Goal: Task Accomplishment & Management: Manage account settings

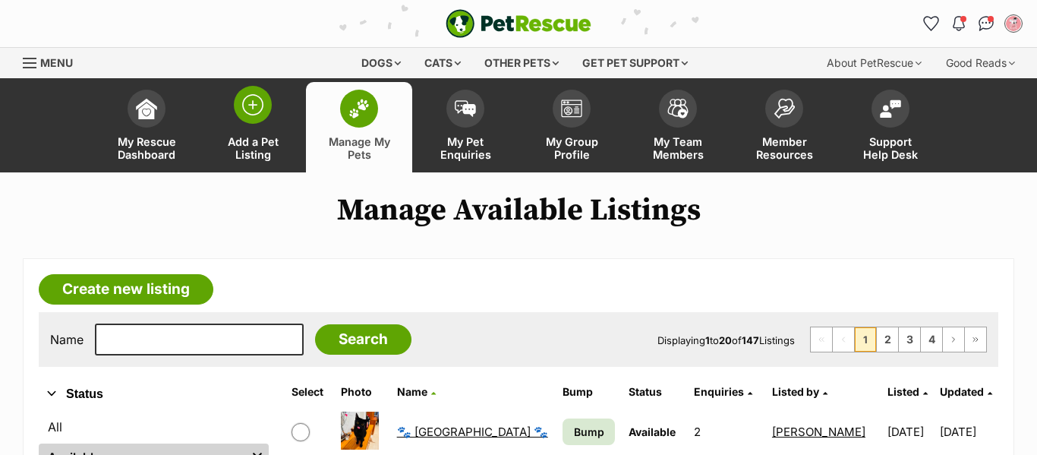
click at [247, 91] on span at bounding box center [253, 105] width 38 height 38
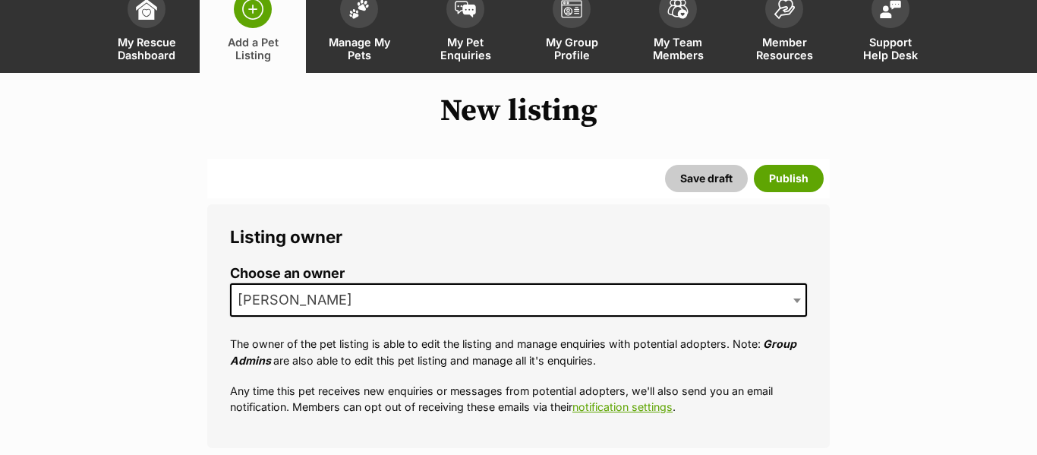
scroll to position [99, 0]
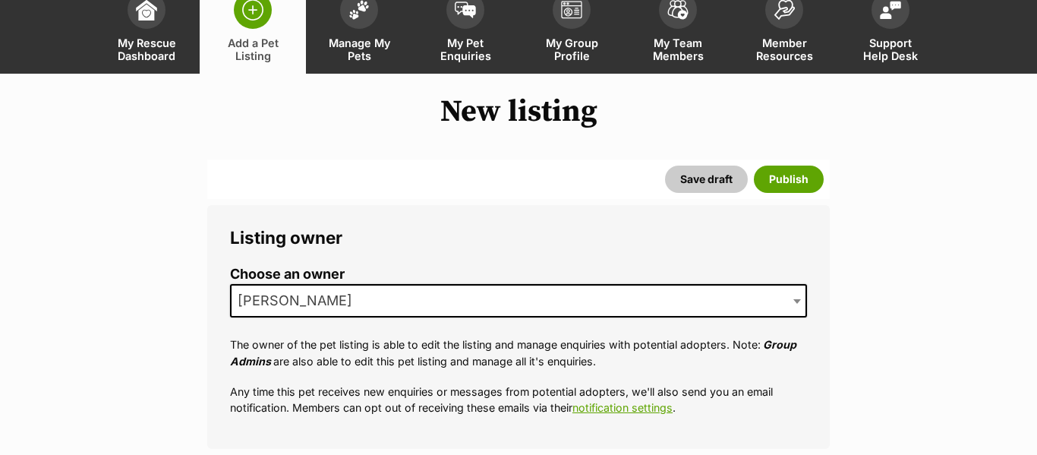
click at [312, 294] on span "[PERSON_NAME]" at bounding box center [299, 300] width 136 height 21
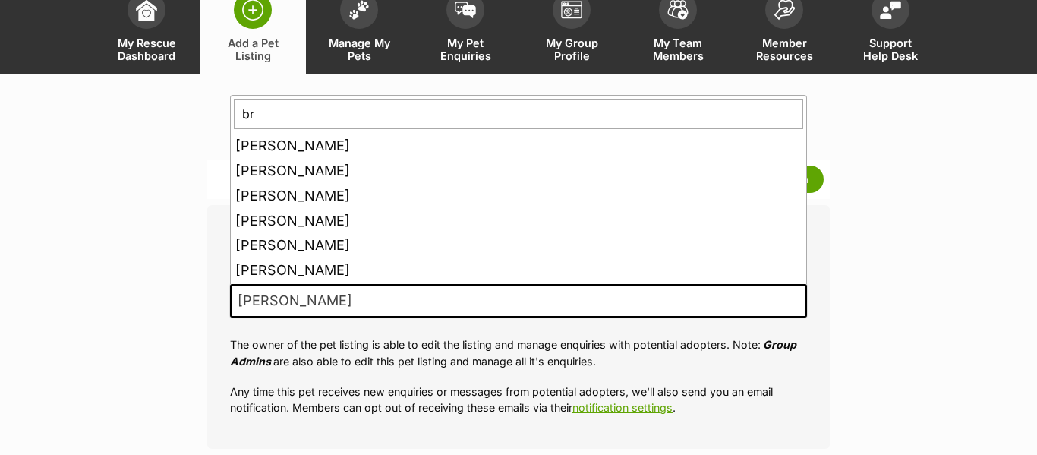
scroll to position [0, 0]
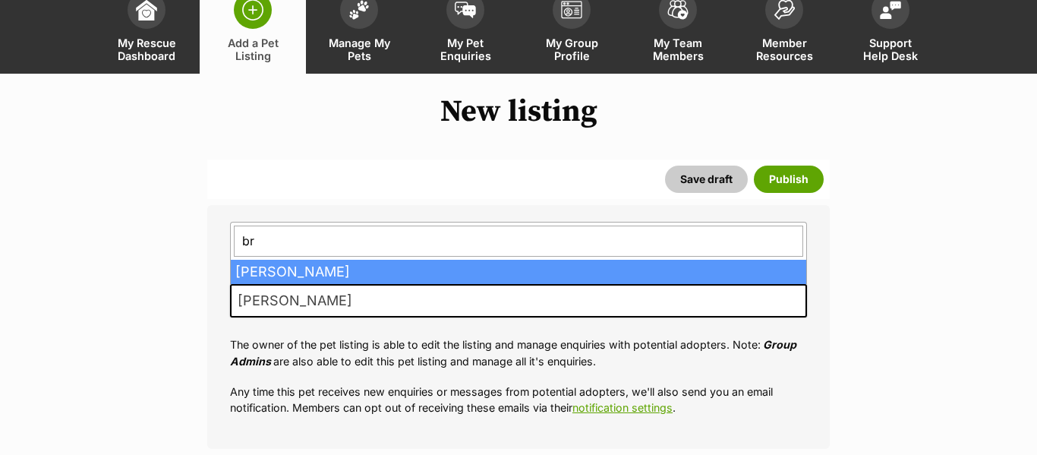
type input "bri"
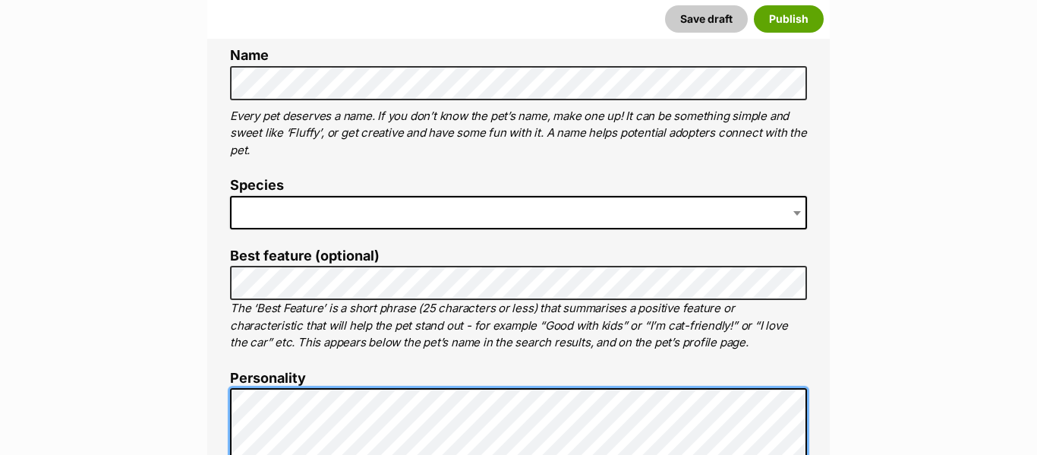
scroll to position [587, 0]
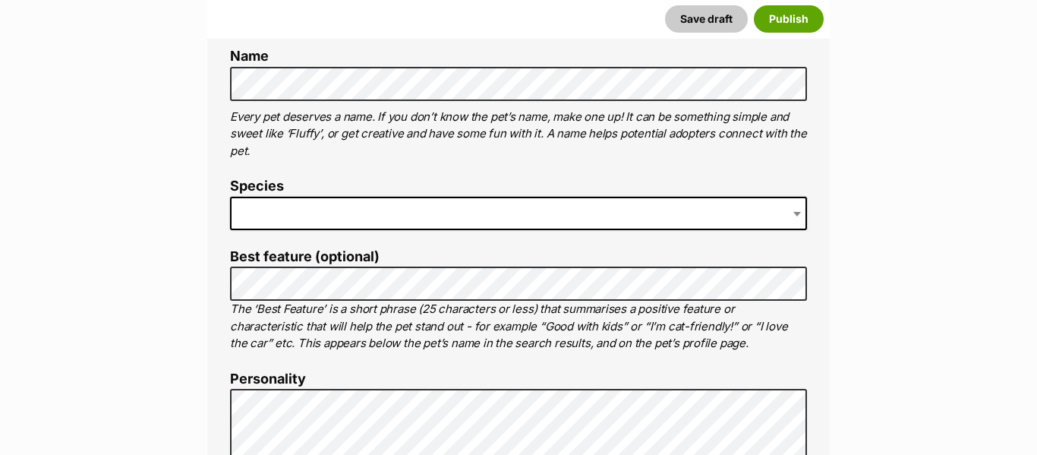
click at [332, 220] on span at bounding box center [518, 213] width 577 height 33
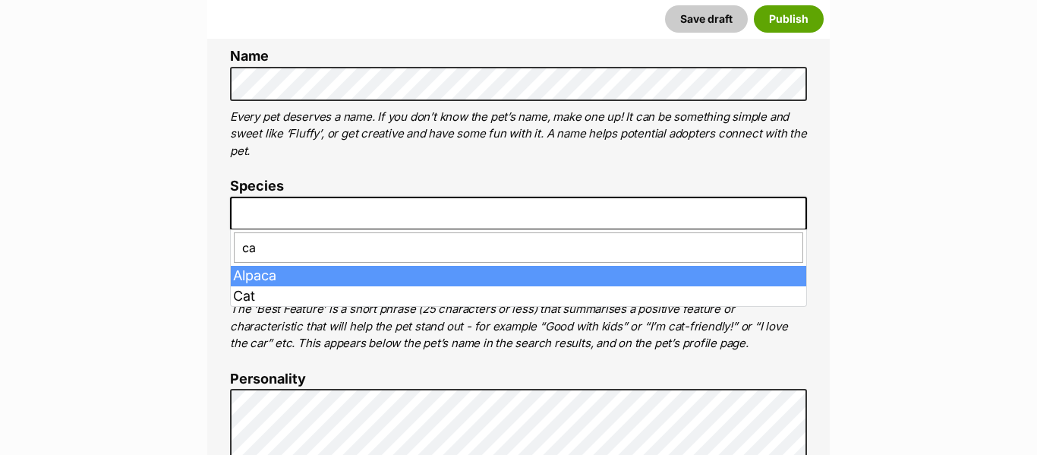
type input "cat"
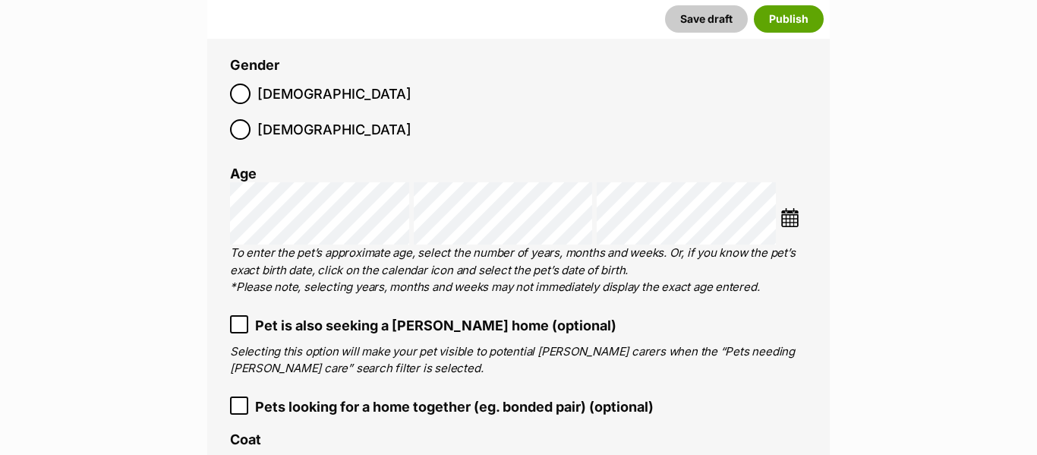
scroll to position [2261, 0]
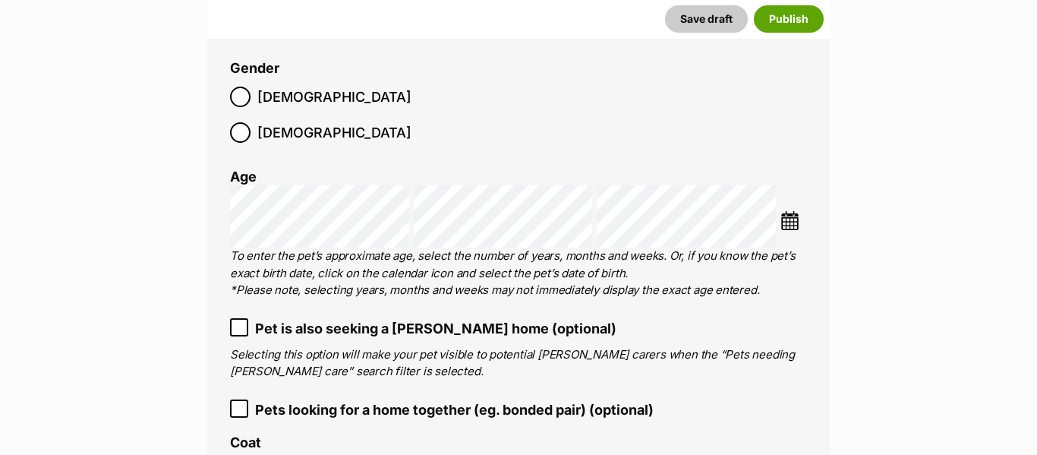
click at [789, 211] on img at bounding box center [789, 220] width 19 height 19
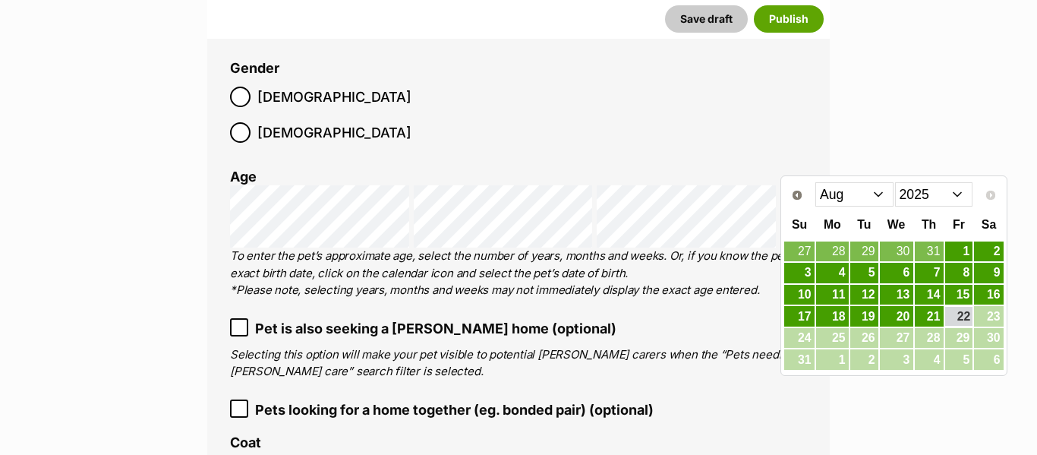
click at [841, 208] on div "Prev Next Jan Feb Mar Apr May Jun Jul Aug 2015 2016 2017 2018 2019 2020 2021 20…" at bounding box center [893, 193] width 220 height 31
click at [840, 199] on select "Jan Feb Mar Apr May Jun Jul Aug" at bounding box center [854, 194] width 78 height 24
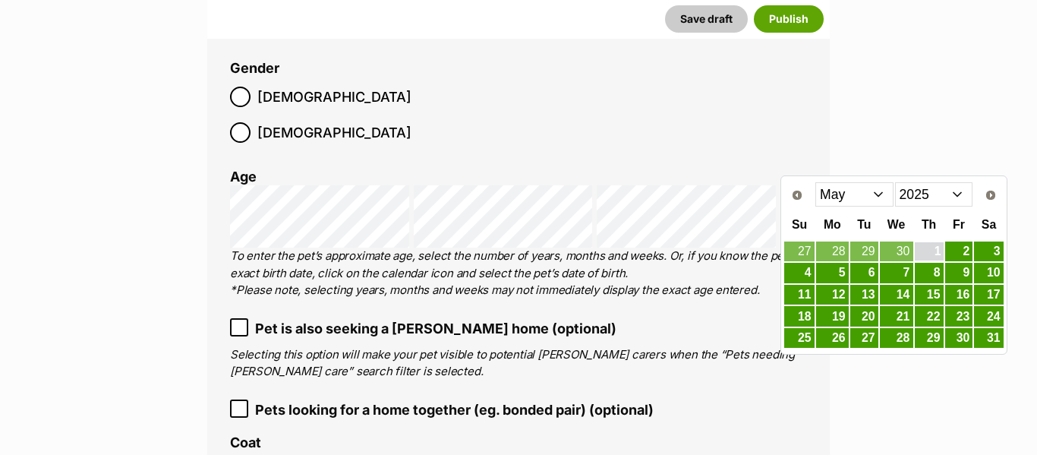
click at [932, 247] on link "1" at bounding box center [929, 251] width 29 height 19
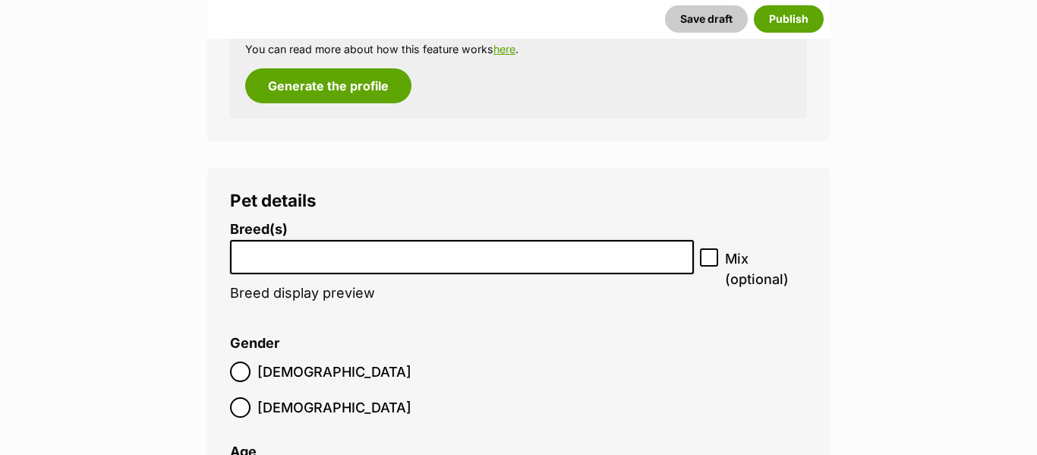
scroll to position [2180, 0]
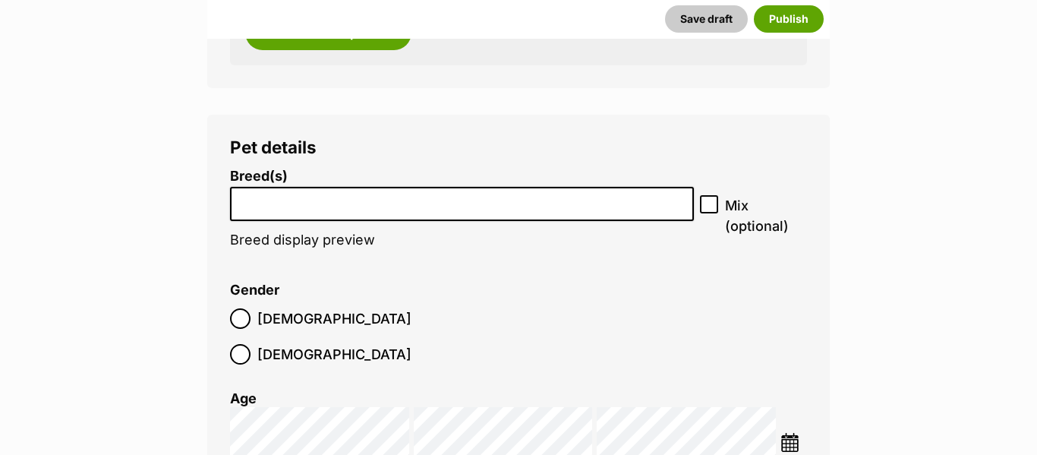
click at [435, 200] on input "search" at bounding box center [461, 200] width 453 height 16
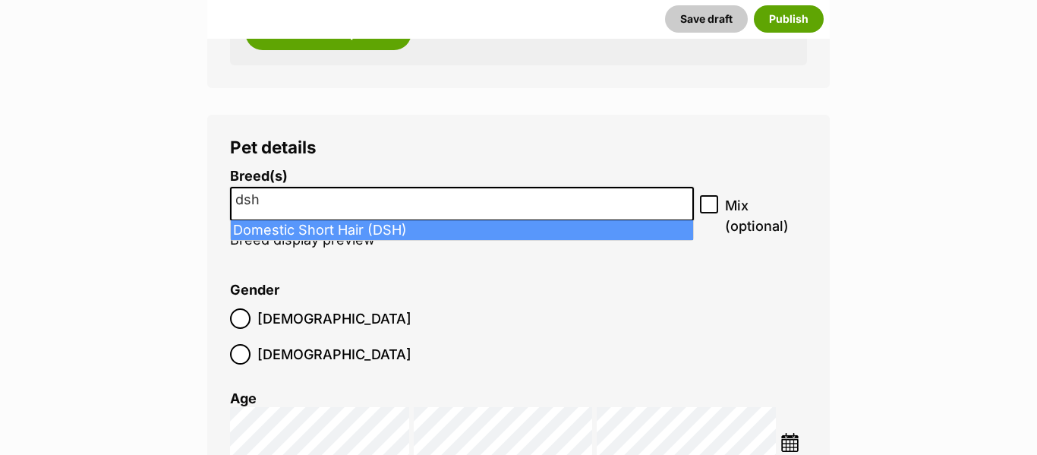
type input "dsh"
select select "252102"
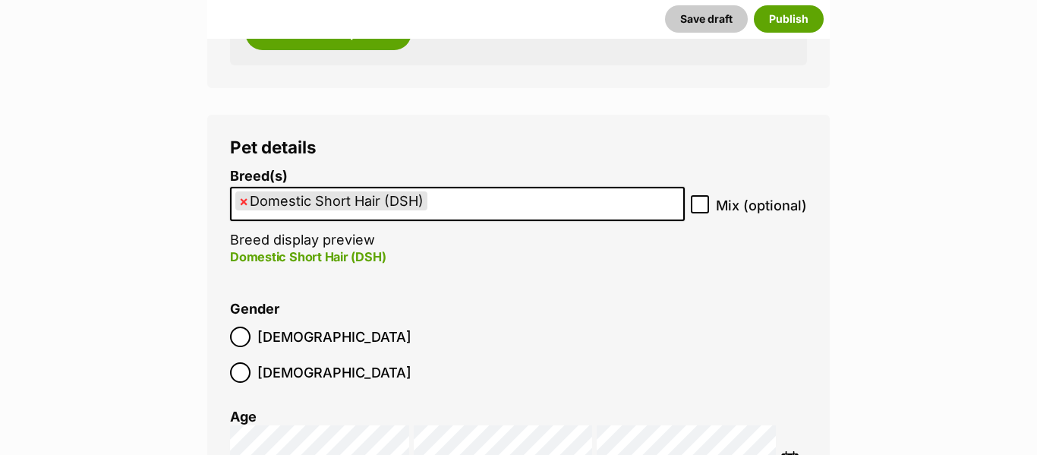
click at [251, 338] on label "Male" at bounding box center [320, 336] width 181 height 20
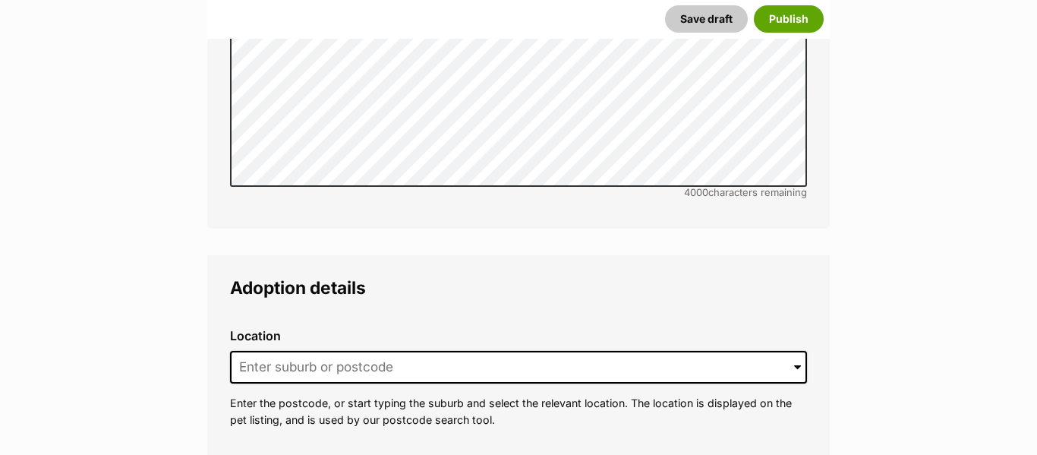
scroll to position [3891, 0]
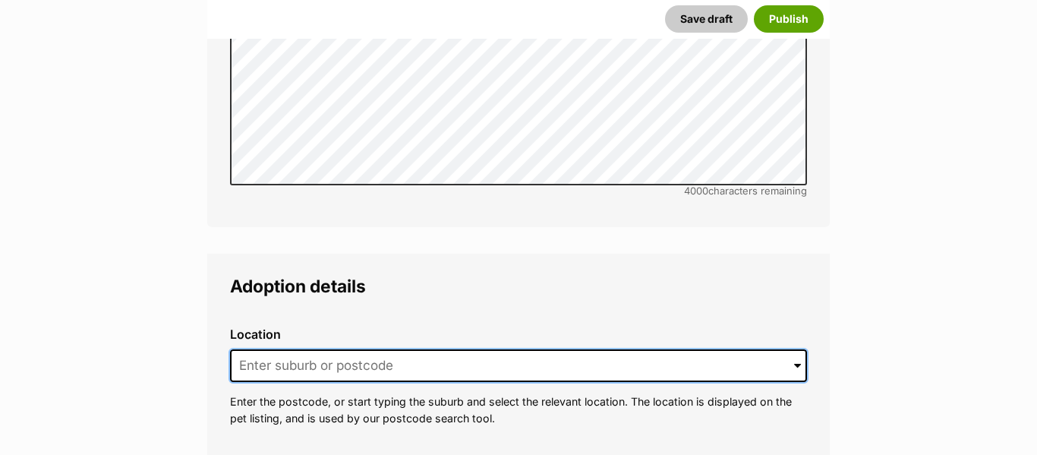
click at [266, 349] on input at bounding box center [518, 365] width 577 height 33
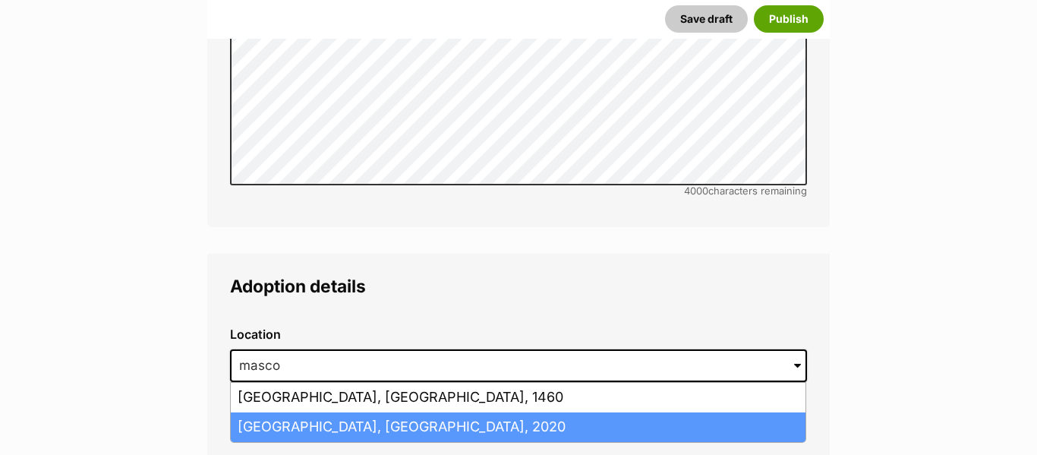
click at [398, 412] on li "Mascot, New South Wales, 2020" at bounding box center [518, 427] width 575 height 30
type input "Mascot, New South Wales, 2020"
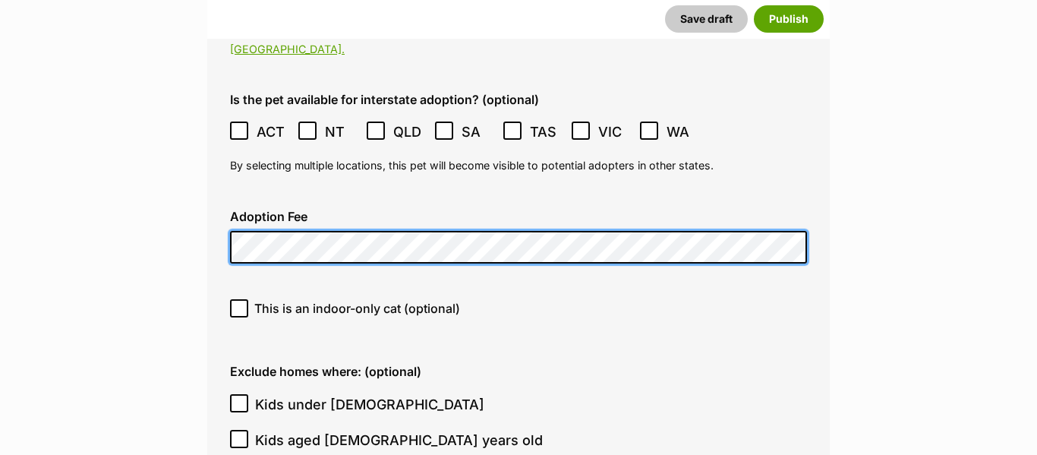
scroll to position [4398, 0]
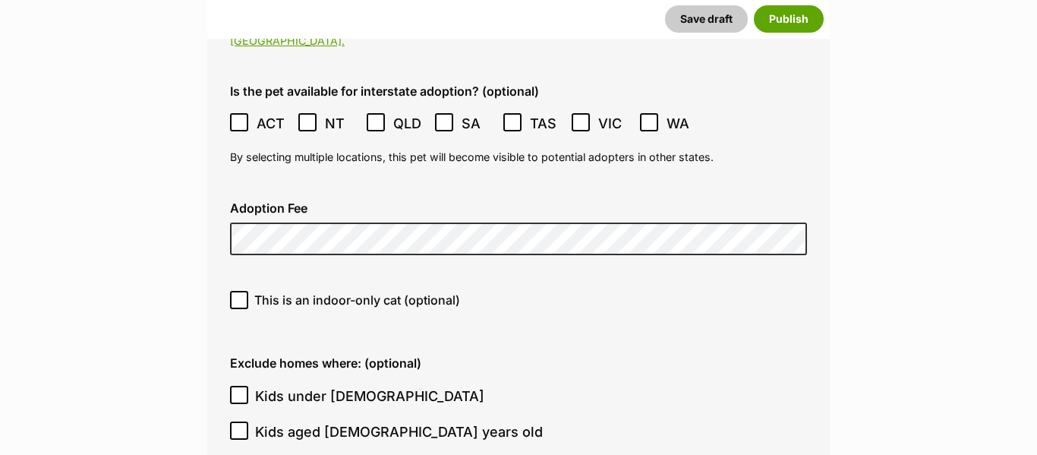
click at [338, 291] on span "This is an indoor-only cat (optional)" at bounding box center [357, 300] width 206 height 18
click at [248, 291] on input "This is an indoor-only cat (optional)" at bounding box center [239, 300] width 18 height 18
checkbox input "true"
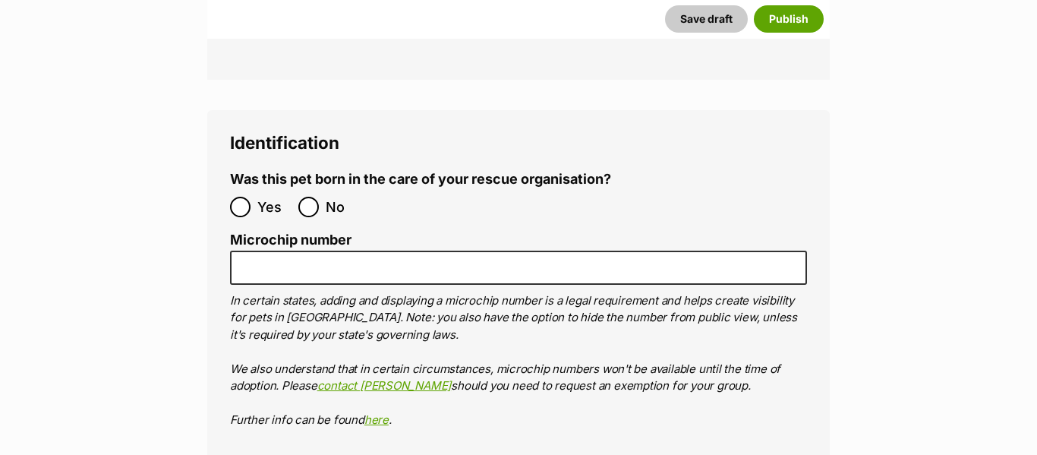
scroll to position [5879, 0]
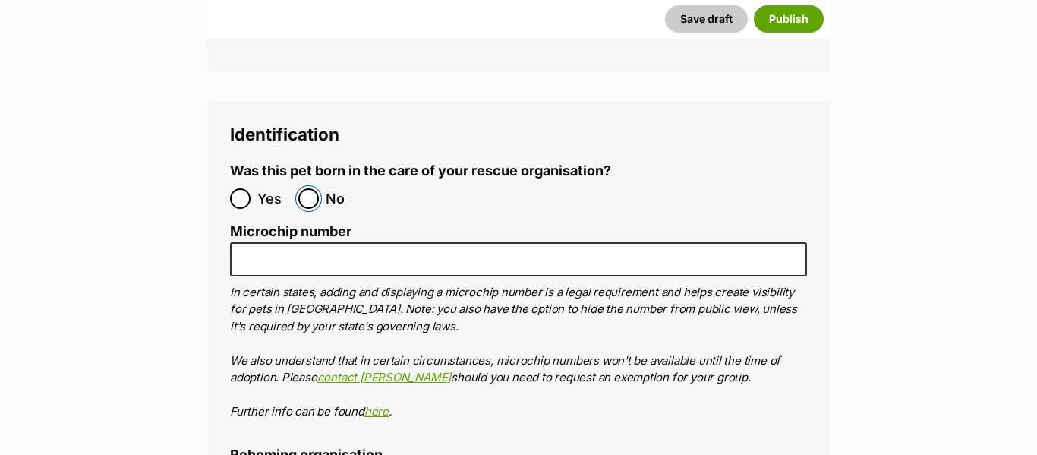
click at [310, 188] on input "No" at bounding box center [308, 198] width 20 height 20
radio input "true"
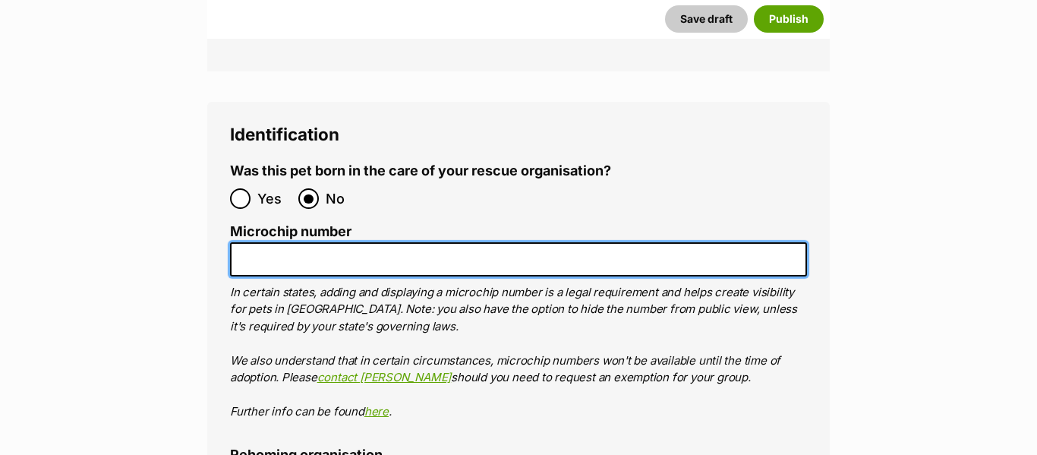
click at [308, 242] on input "Microchip number" at bounding box center [518, 259] width 577 height 34
paste input "991003003108419"
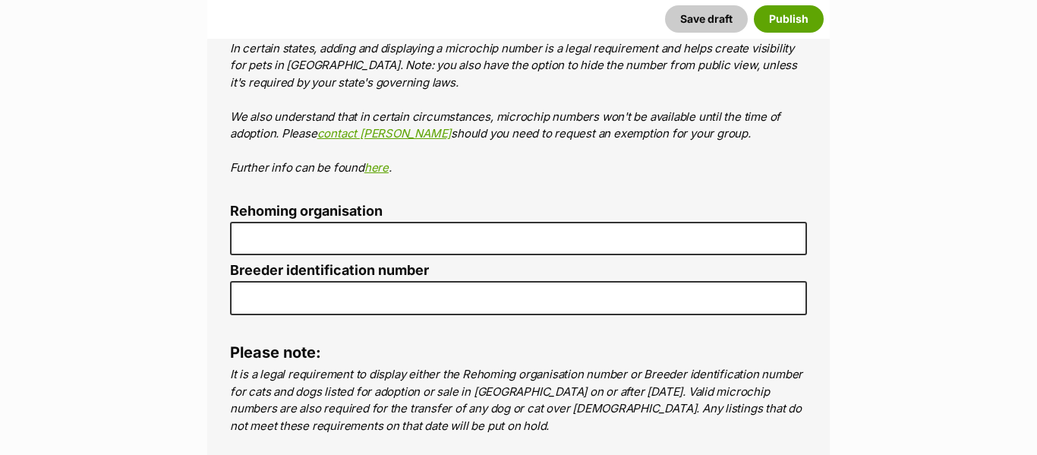
scroll to position [6128, 0]
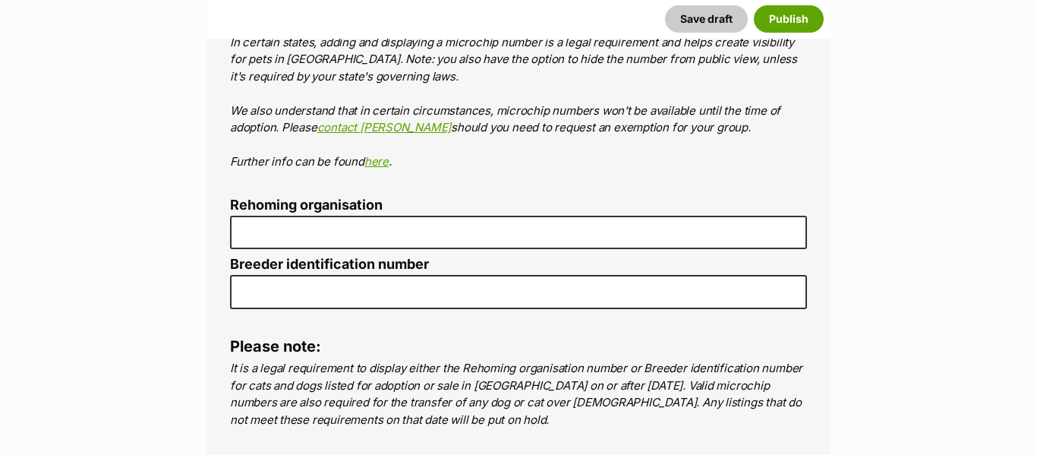
type input "991003003108419"
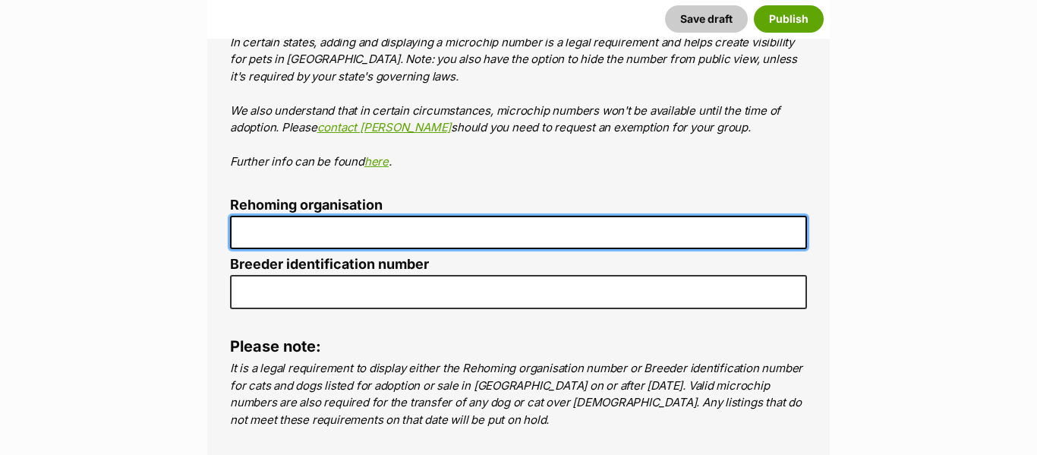
click at [307, 216] on input "Rehoming organisation" at bounding box center [518, 233] width 577 height 34
type input "Kittie Kat Rescue"
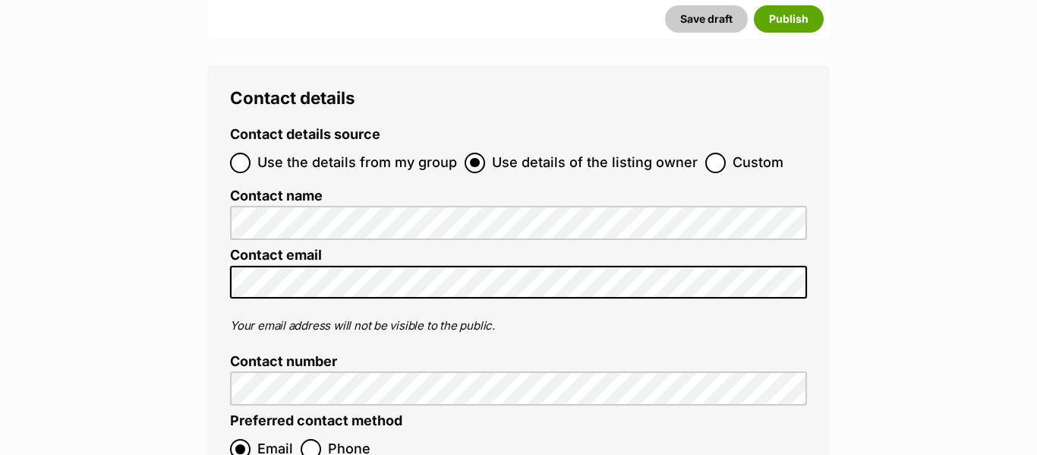
scroll to position [6560, 0]
click at [718, 152] on label "Custom" at bounding box center [744, 162] width 78 height 20
click at [718, 152] on input "Custom" at bounding box center [715, 162] width 20 height 20
radio input "true"
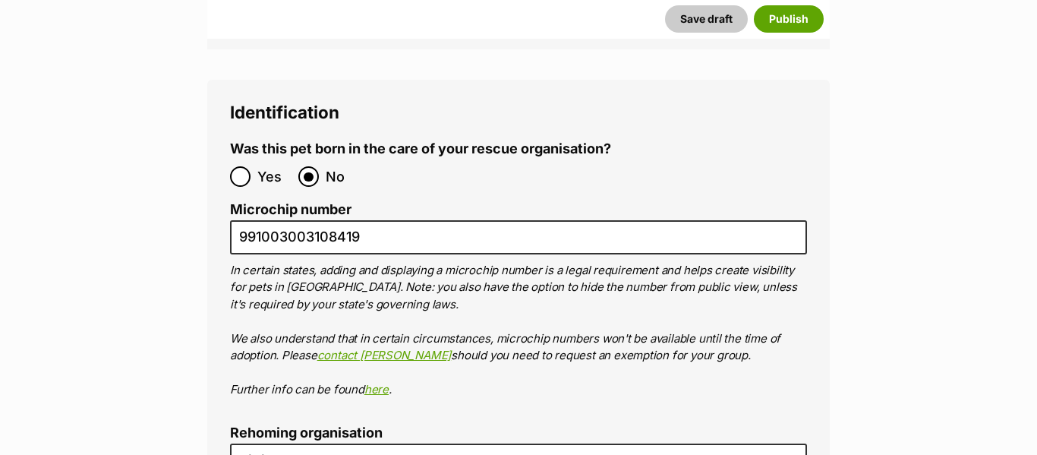
scroll to position [5923, 0]
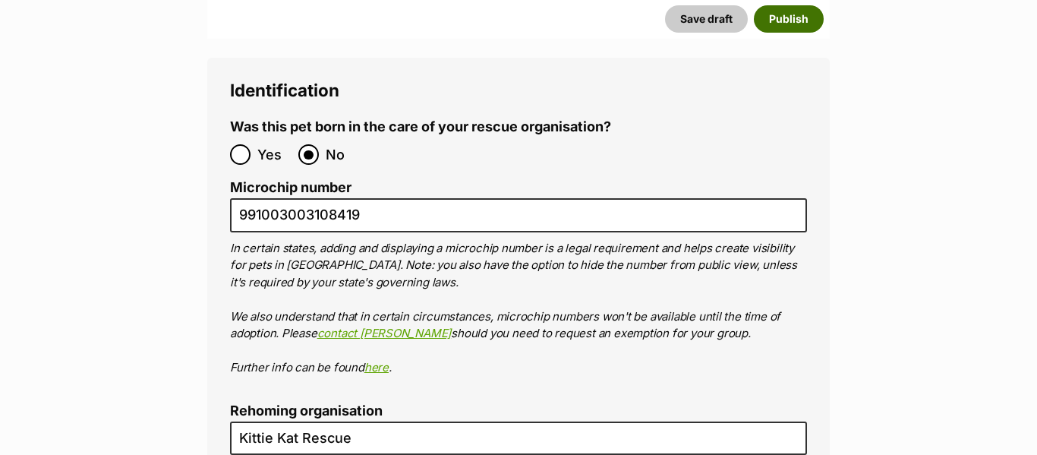
click at [805, 24] on button "Publish" at bounding box center [789, 18] width 70 height 27
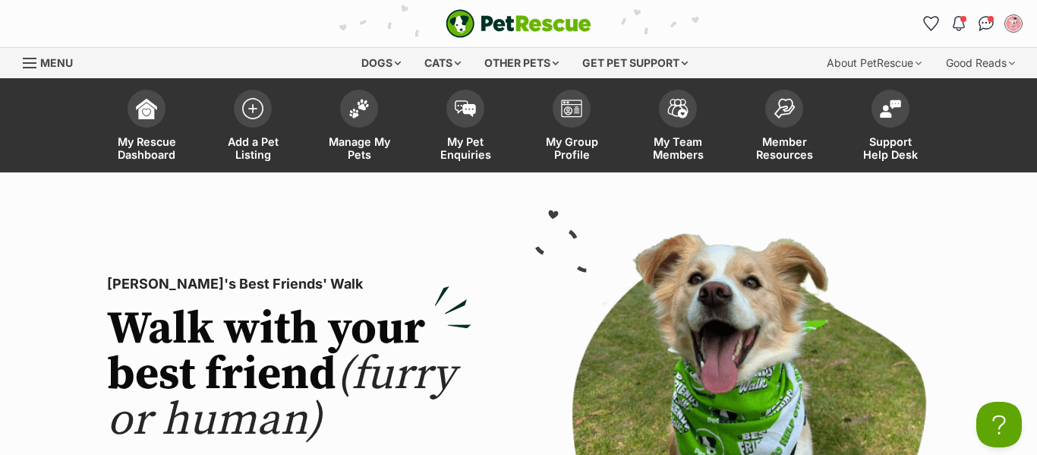
scroll to position [13, 0]
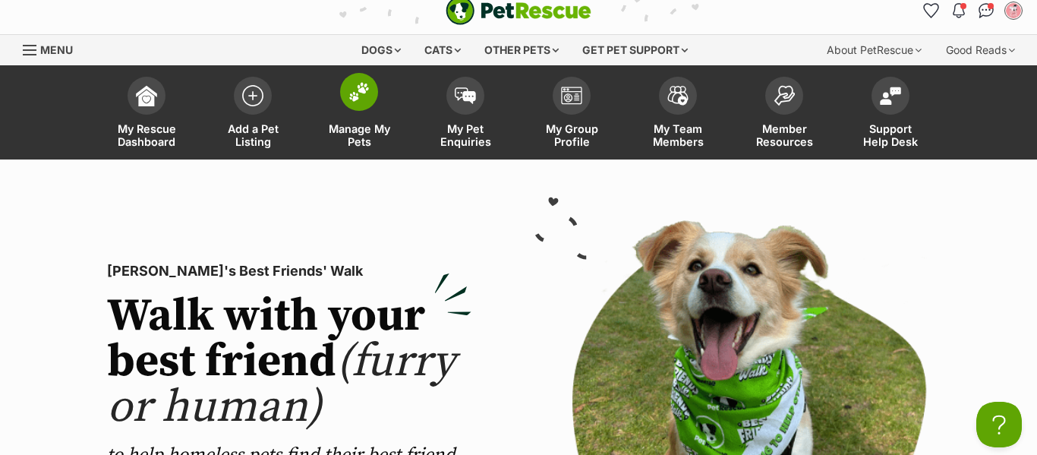
click at [361, 95] on img at bounding box center [358, 92] width 21 height 20
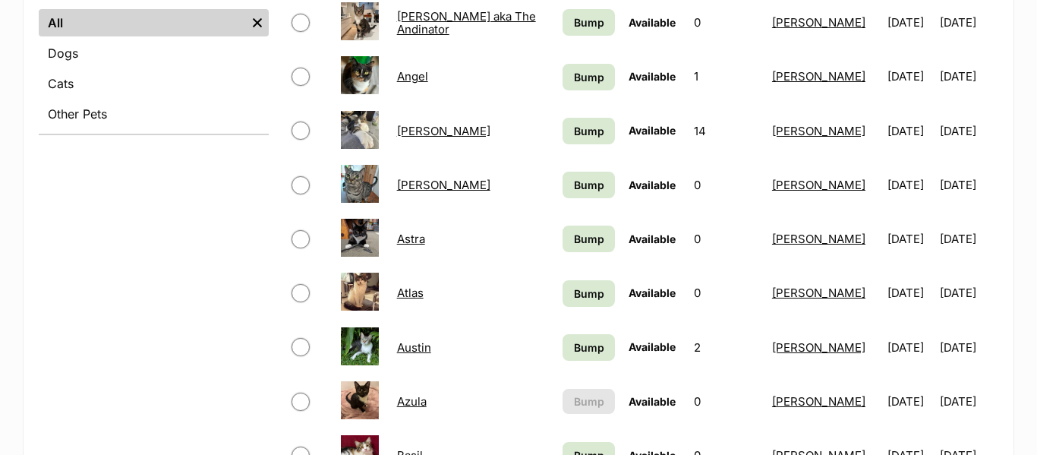
scroll to position [788, 0]
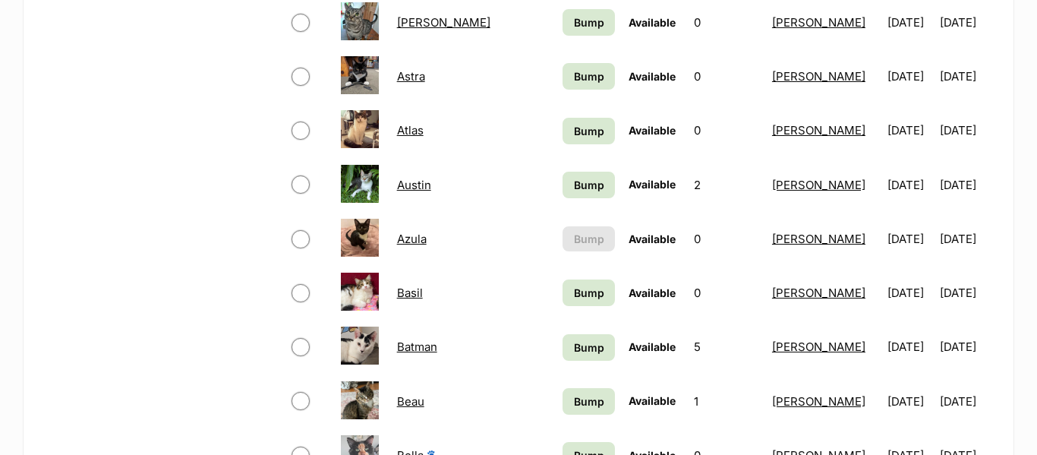
click at [365, 125] on img at bounding box center [360, 129] width 38 height 38
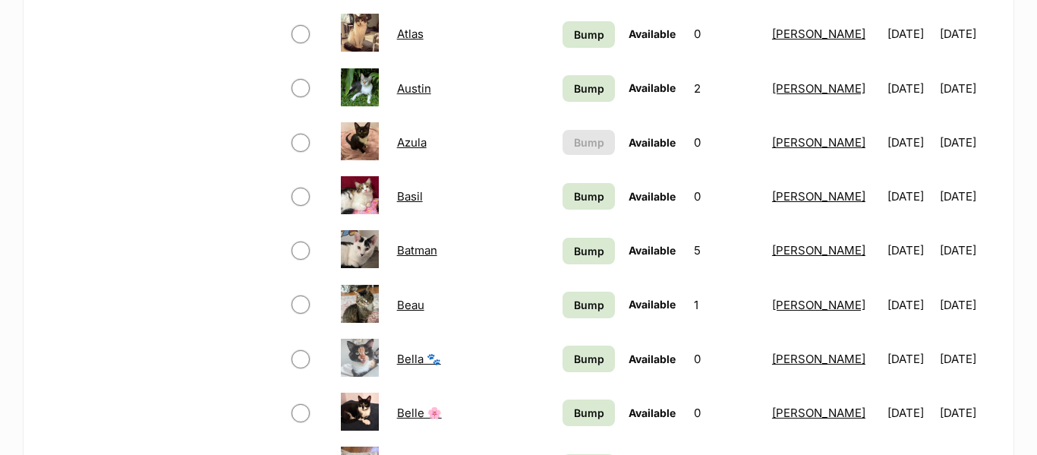
scroll to position [883, 0]
click at [401, 37] on link "Atlas" at bounding box center [410, 34] width 27 height 14
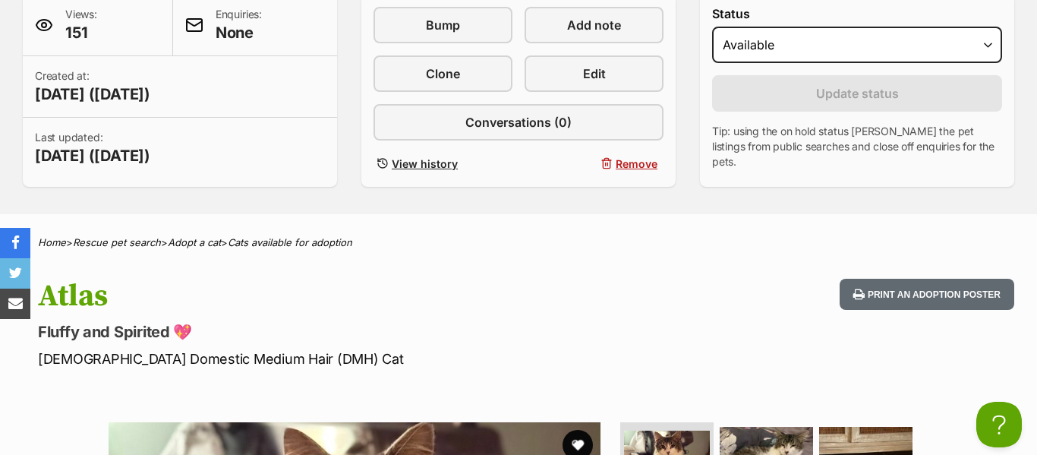
scroll to position [379, 0]
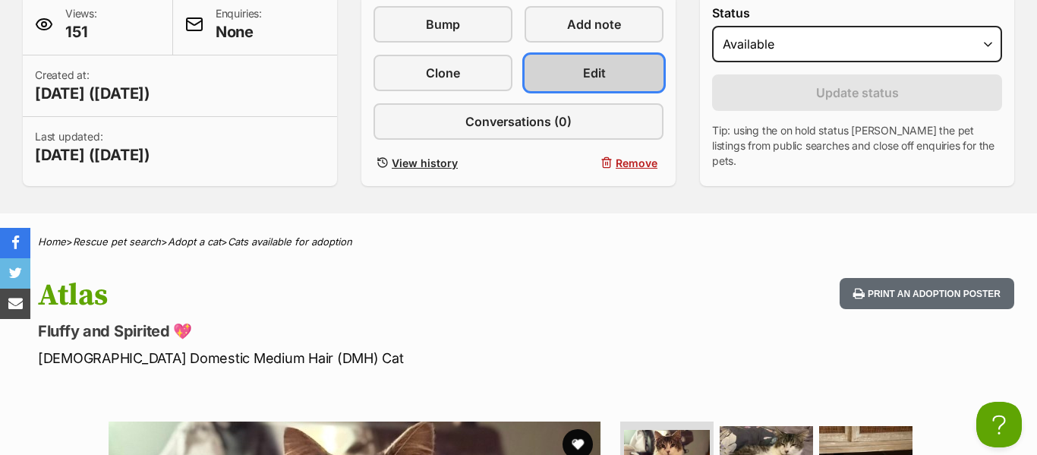
click at [575, 73] on link "Edit" at bounding box center [593, 73] width 139 height 36
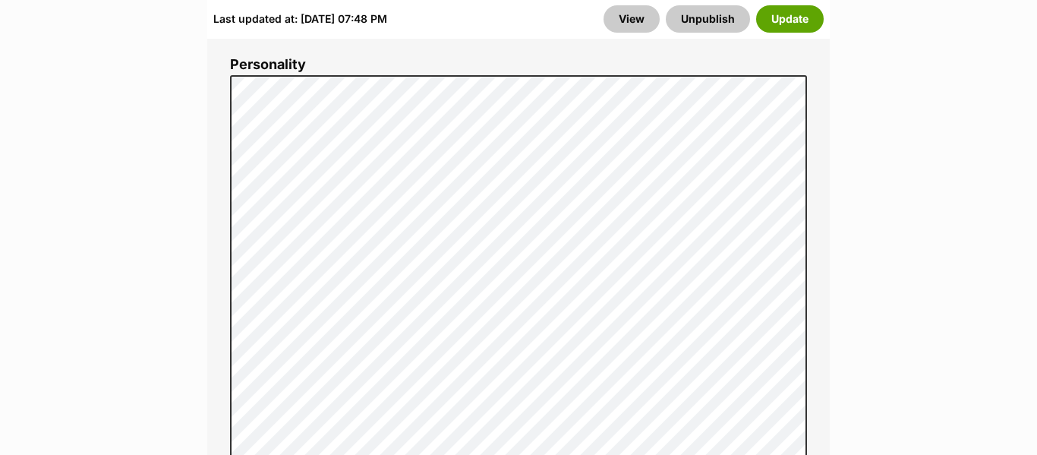
scroll to position [1222, 0]
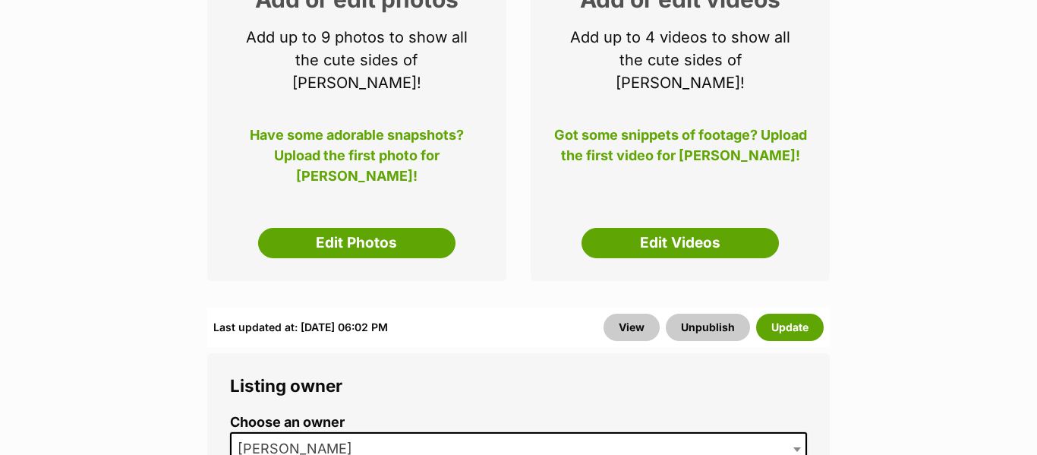
scroll to position [331, 0]
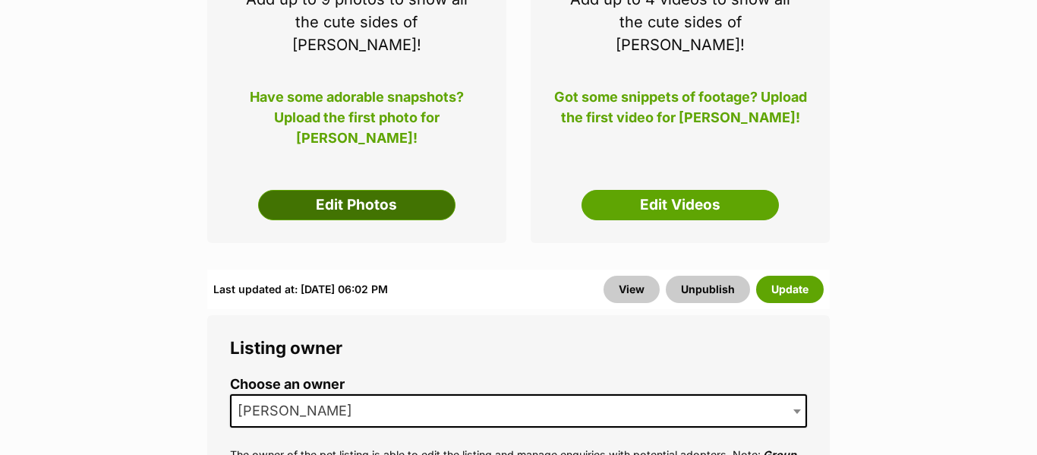
click at [404, 190] on link "Edit Photos" at bounding box center [356, 205] width 197 height 30
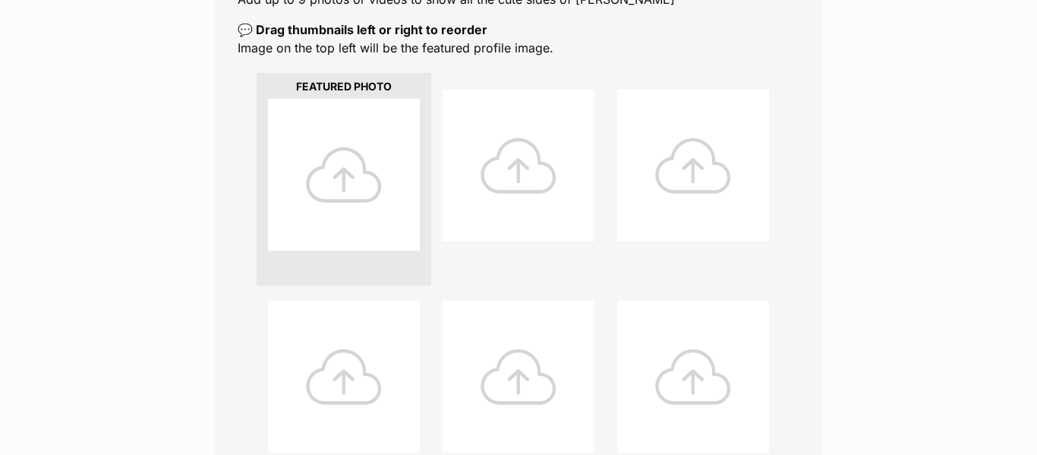
click at [351, 183] on div at bounding box center [344, 175] width 152 height 152
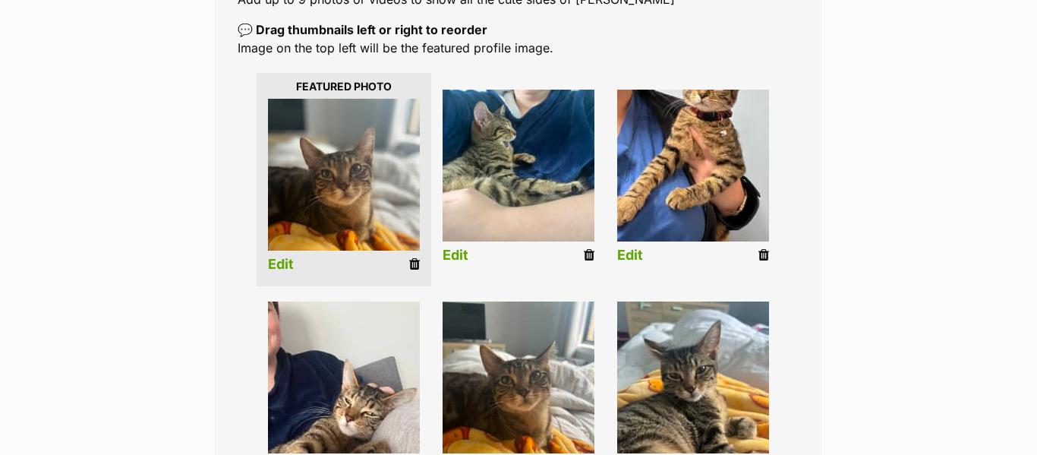
click at [288, 259] on link "Edit" at bounding box center [281, 265] width 26 height 16
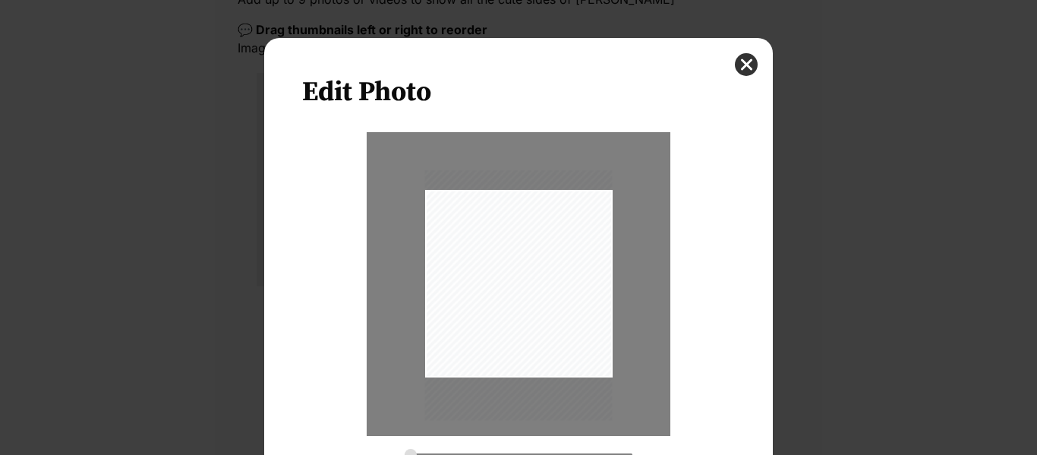
drag, startPoint x: 512, startPoint y: 306, endPoint x: 515, endPoint y: 317, distance: 11.8
click at [515, 317] on div "Dialog Window - Close (Press escape to close)" at bounding box center [518, 295] width 187 height 250
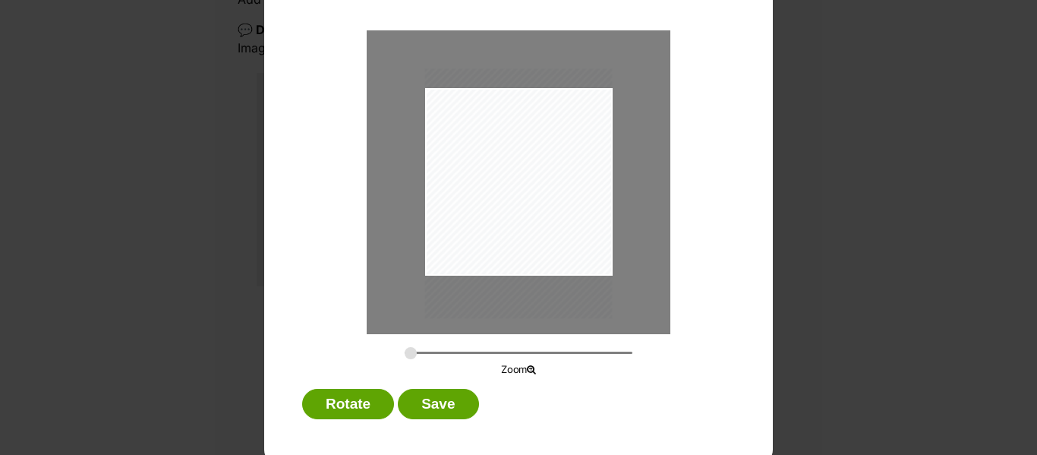
scroll to position [112, 0]
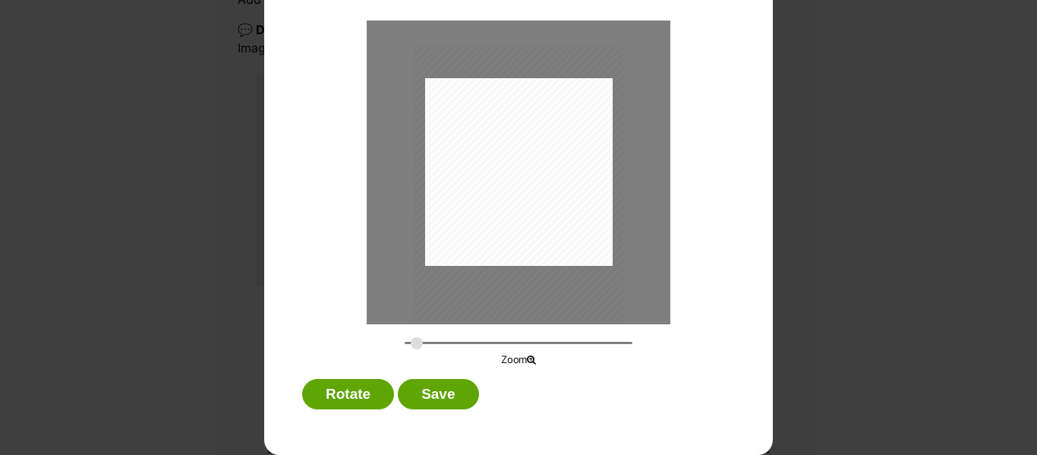
click at [416, 342] on input "Dialog Window - Close (Press escape to close)" at bounding box center [519, 342] width 228 height 14
drag, startPoint x: 487, startPoint y: 246, endPoint x: 534, endPoint y: 247, distance: 47.1
click at [534, 247] on div "Dialog Window - Close (Press escape to close)" at bounding box center [529, 186] width 210 height 280
drag, startPoint x: 414, startPoint y: 342, endPoint x: 423, endPoint y: 342, distance: 8.3
type input "0.3473"
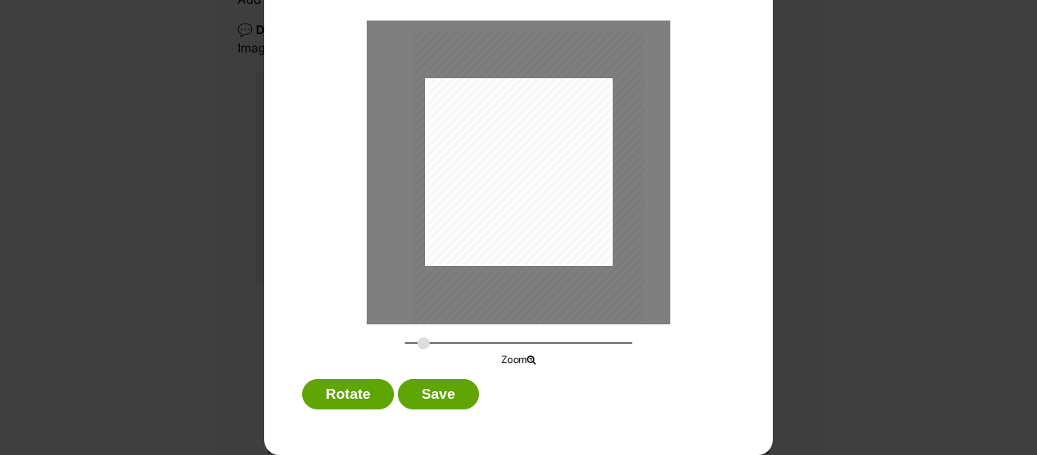
click at [423, 342] on input "Dialog Window - Close (Press escape to close)" at bounding box center [519, 342] width 228 height 14
drag, startPoint x: 475, startPoint y: 239, endPoint x: 514, endPoint y: 250, distance: 40.3
click at [514, 250] on div "Dialog Window - Close (Press escape to close)" at bounding box center [543, 199] width 238 height 316
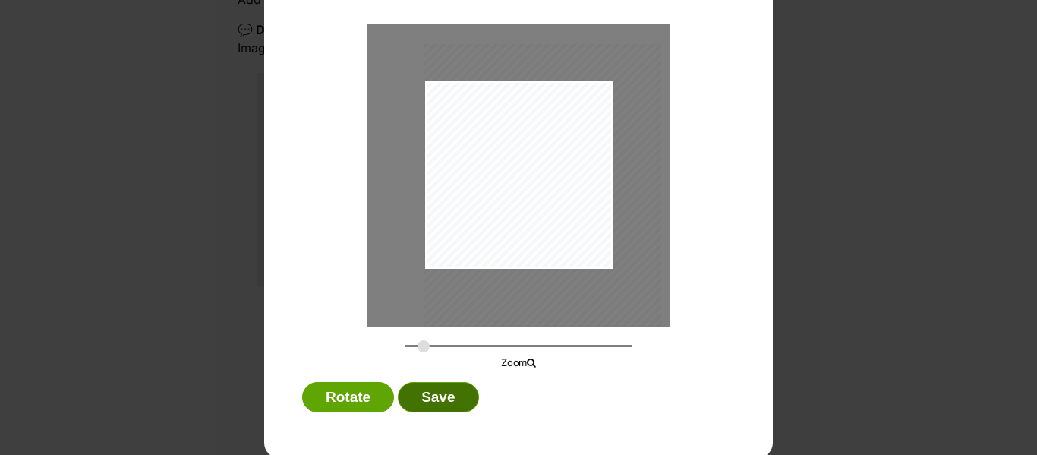
click at [425, 397] on button "Save" at bounding box center [438, 397] width 80 height 30
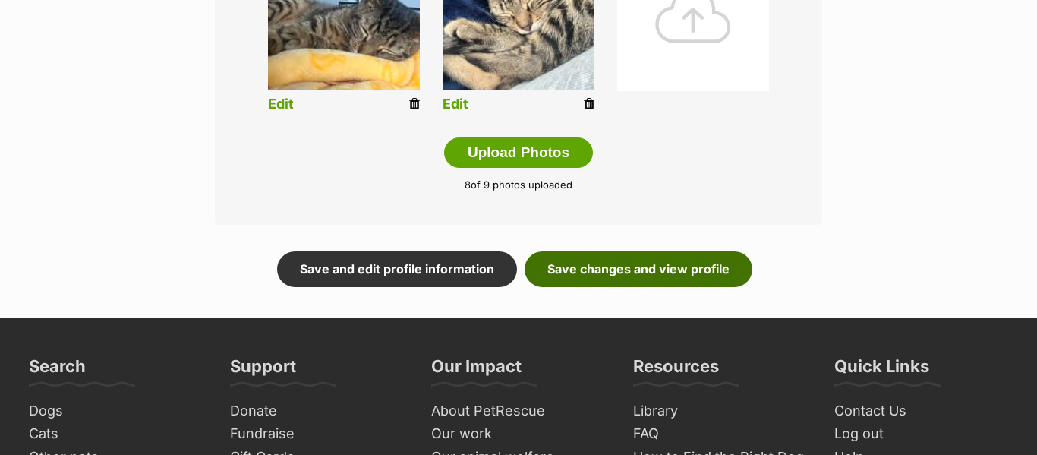
scroll to position [876, 0]
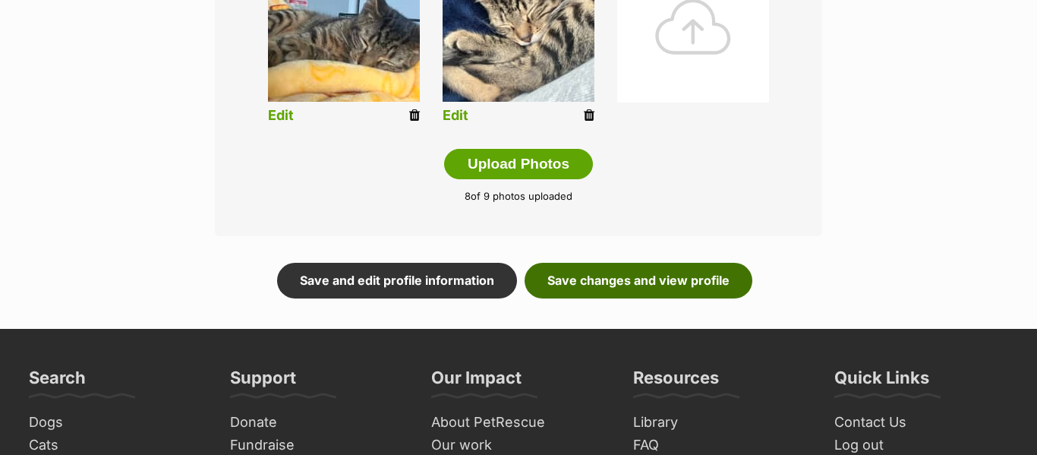
click at [694, 282] on link "Save changes and view profile" at bounding box center [638, 280] width 228 height 35
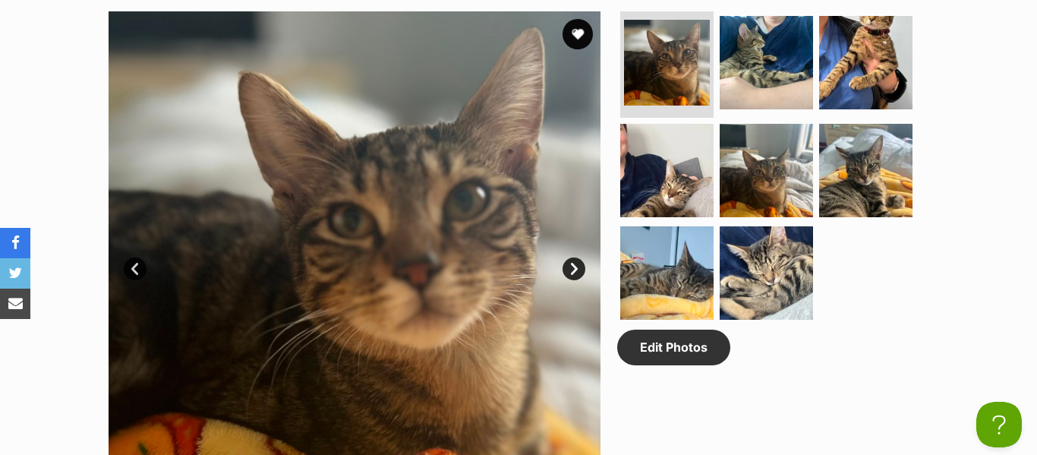
click at [694, 282] on img at bounding box center [666, 272] width 93 height 93
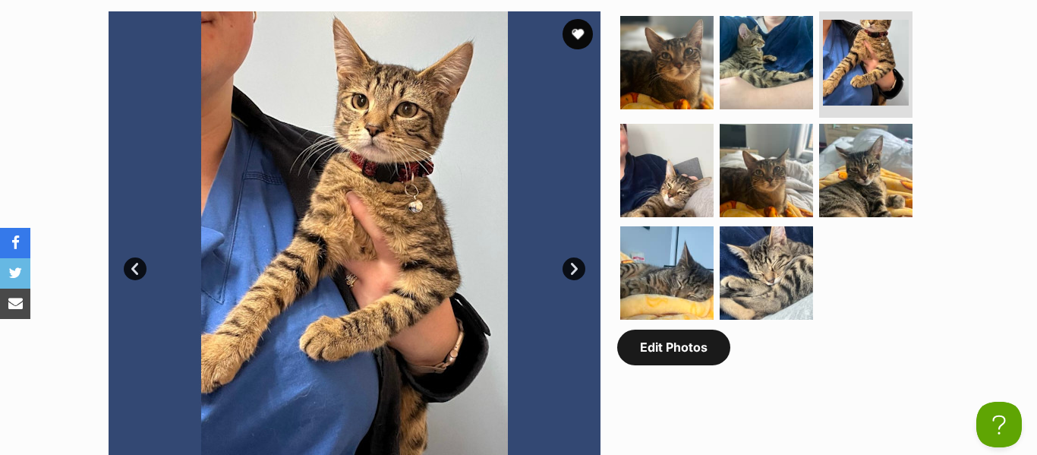
click at [697, 348] on link "Edit Photos" at bounding box center [673, 346] width 113 height 35
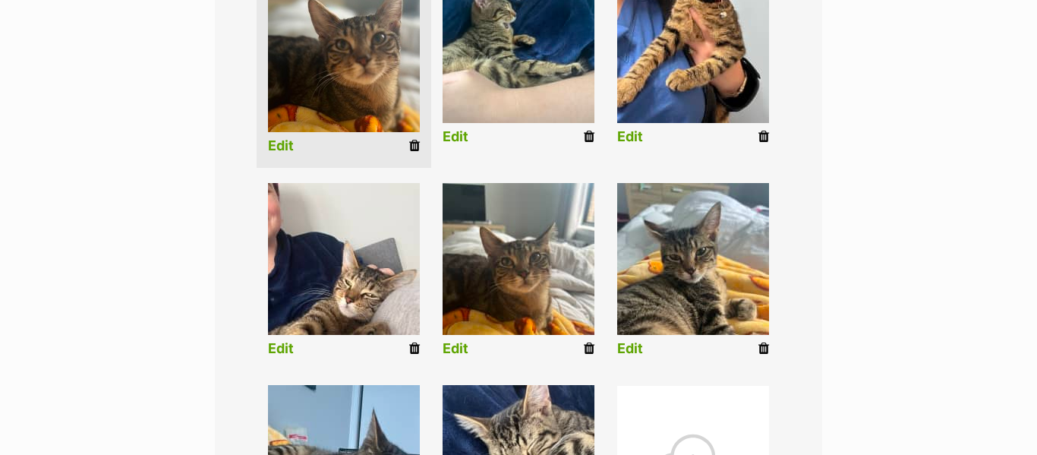
scroll to position [432, 0]
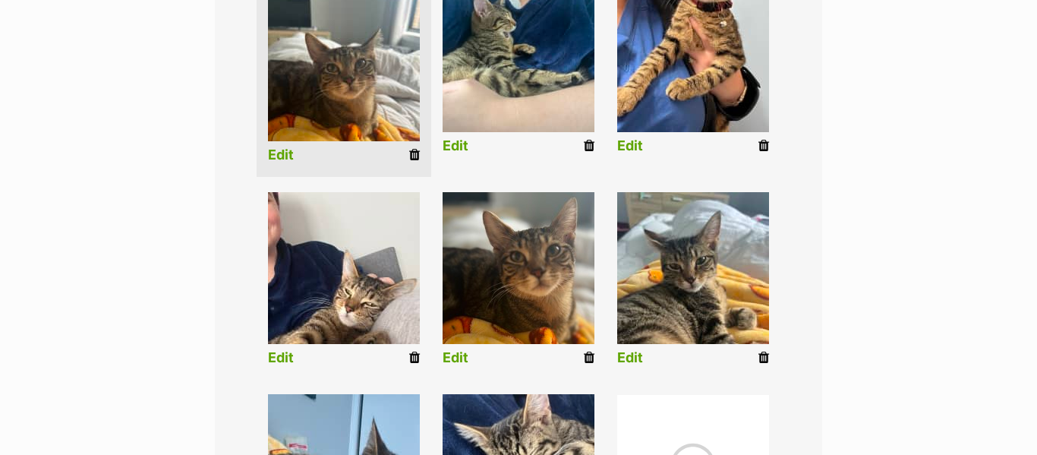
click at [289, 153] on link "Edit" at bounding box center [281, 155] width 26 height 16
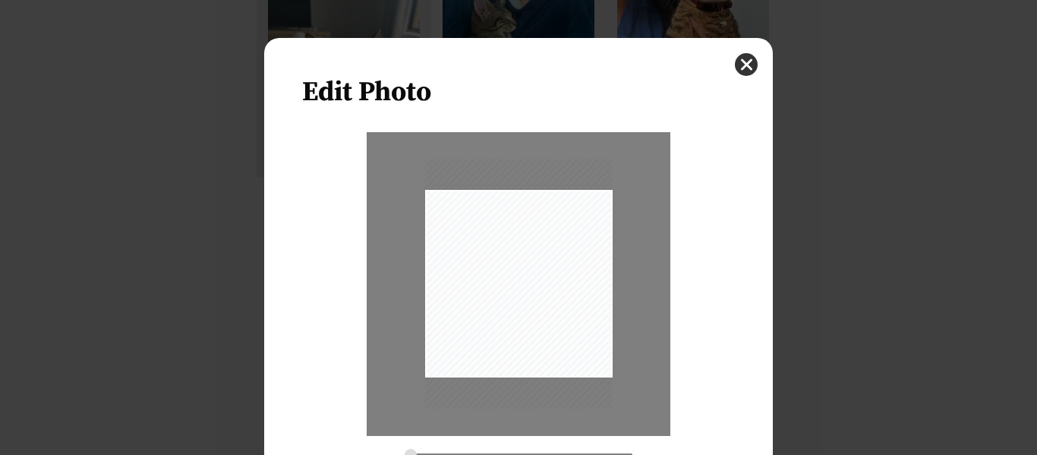
scroll to position [112, 0]
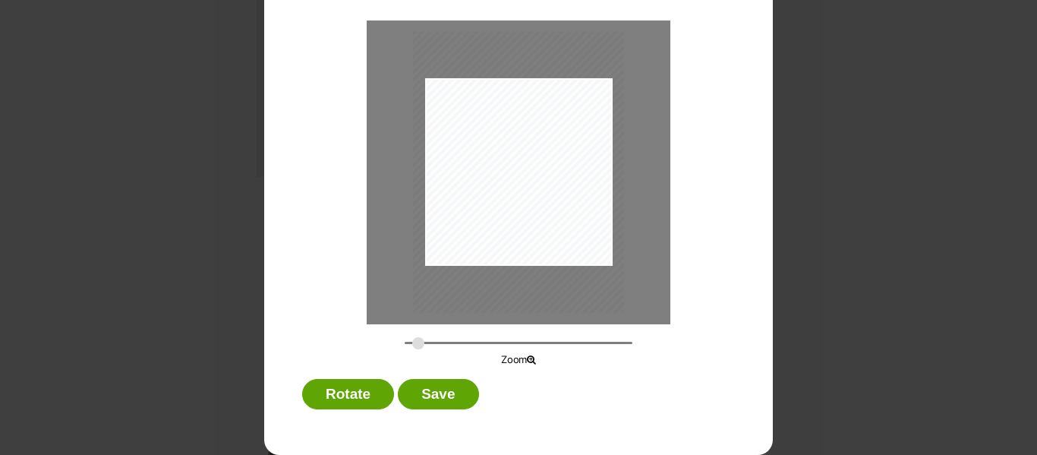
drag, startPoint x: 408, startPoint y: 340, endPoint x: 417, endPoint y: 341, distance: 9.9
click at [417, 341] on input "Dialog Window - Close (Press escape to close)" at bounding box center [519, 342] width 228 height 14
drag, startPoint x: 481, startPoint y: 216, endPoint x: 512, endPoint y: 227, distance: 33.1
click at [512, 227] on div "Dialog Window - Close (Press escape to close)" at bounding box center [532, 183] width 216 height 288
type input "0.3317"
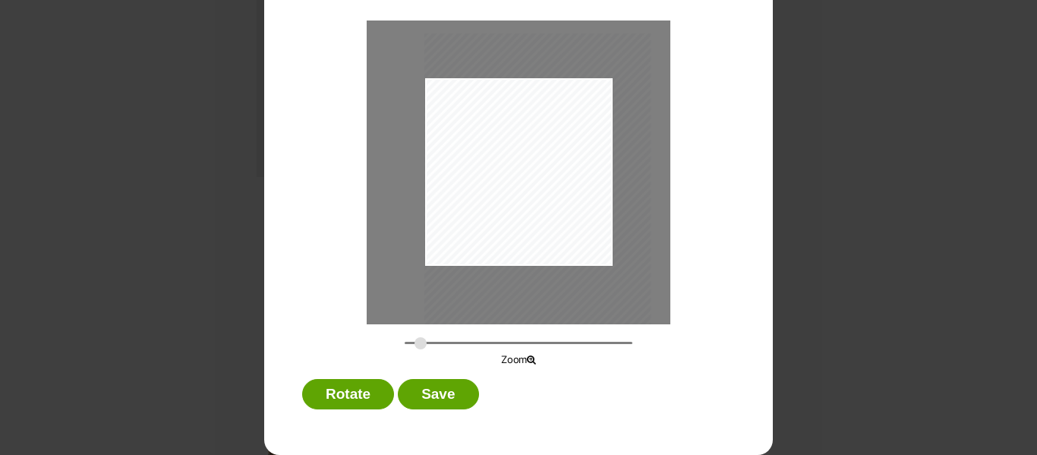
drag, startPoint x: 530, startPoint y: 210, endPoint x: 563, endPoint y: 210, distance: 33.4
click at [563, 210] on div "Dialog Window - Close (Press escape to close)" at bounding box center [537, 184] width 227 height 302
click at [438, 405] on button "Save" at bounding box center [438, 394] width 80 height 30
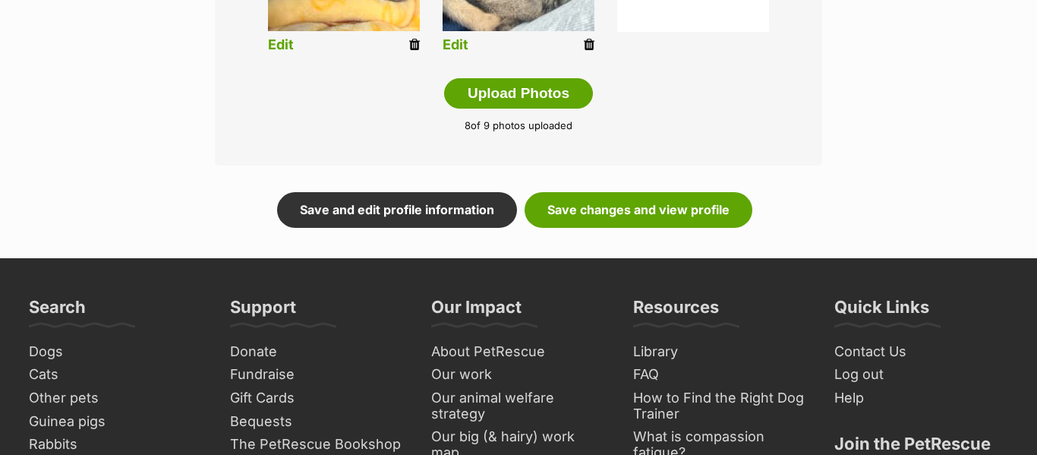
scroll to position [946, 0]
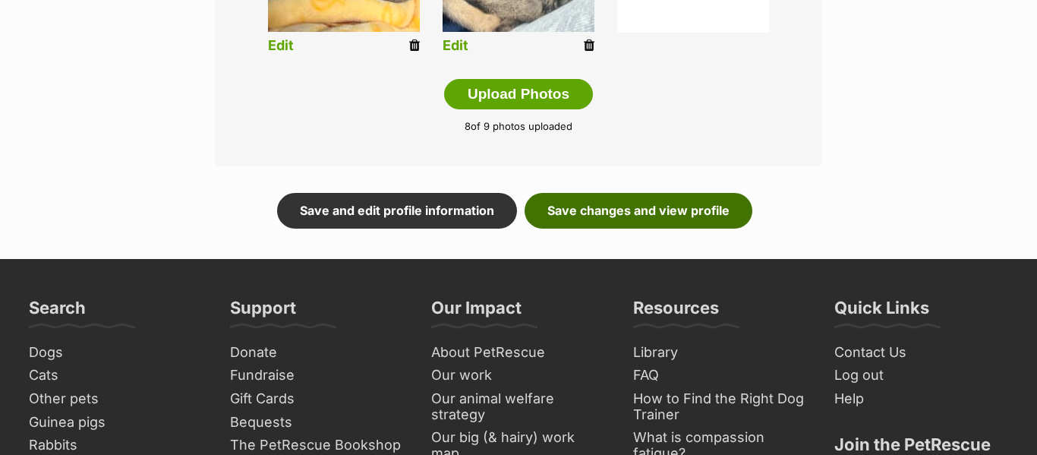
click at [725, 224] on link "Save changes and view profile" at bounding box center [638, 210] width 228 height 35
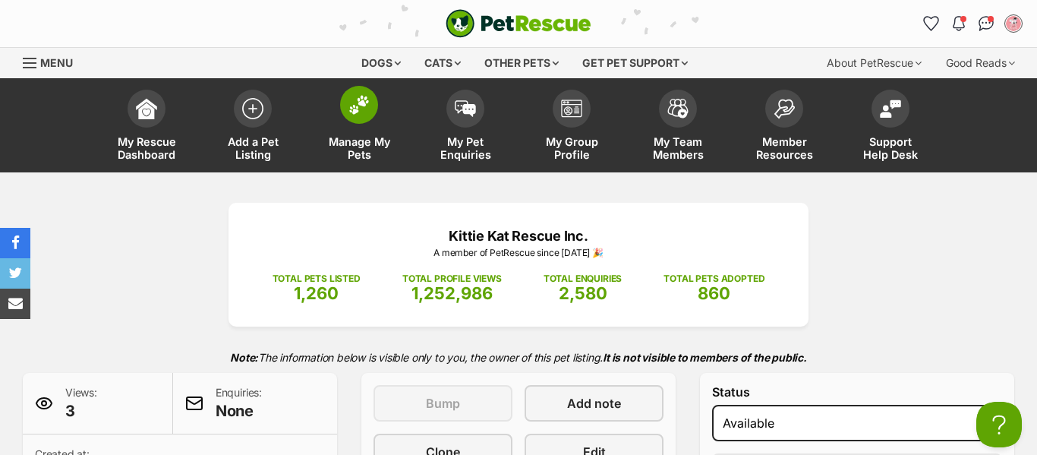
click at [353, 105] on img at bounding box center [358, 105] width 21 height 20
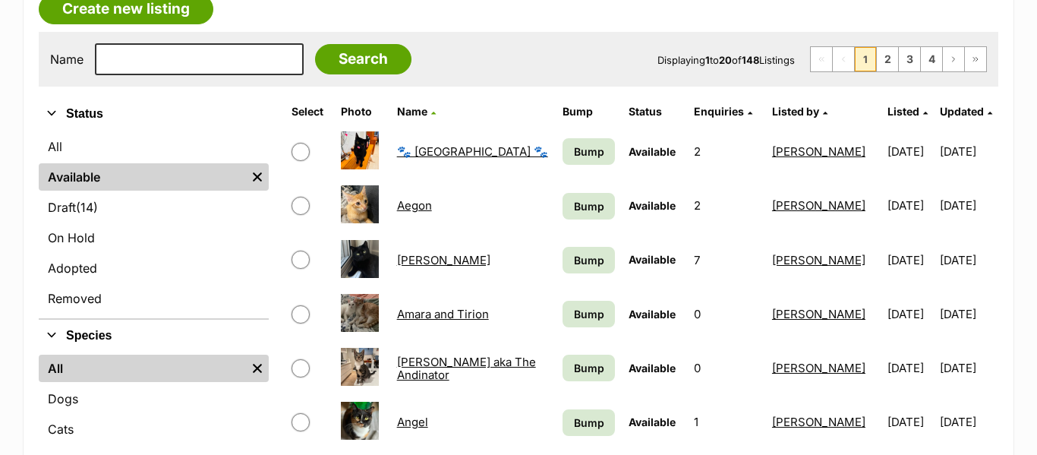
scroll to position [277, 0]
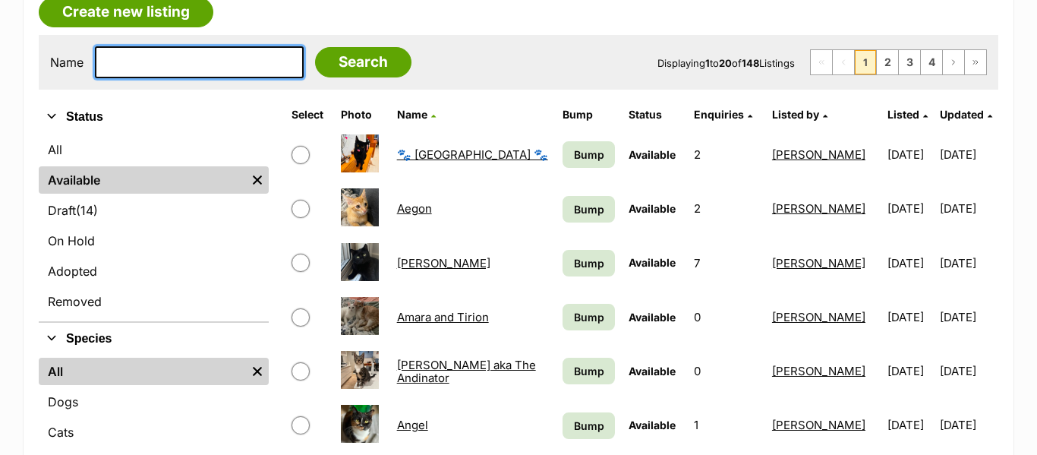
click at [201, 67] on input "text" at bounding box center [199, 62] width 209 height 32
type input "hand"
click at [315, 47] on input "Search" at bounding box center [363, 62] width 96 height 30
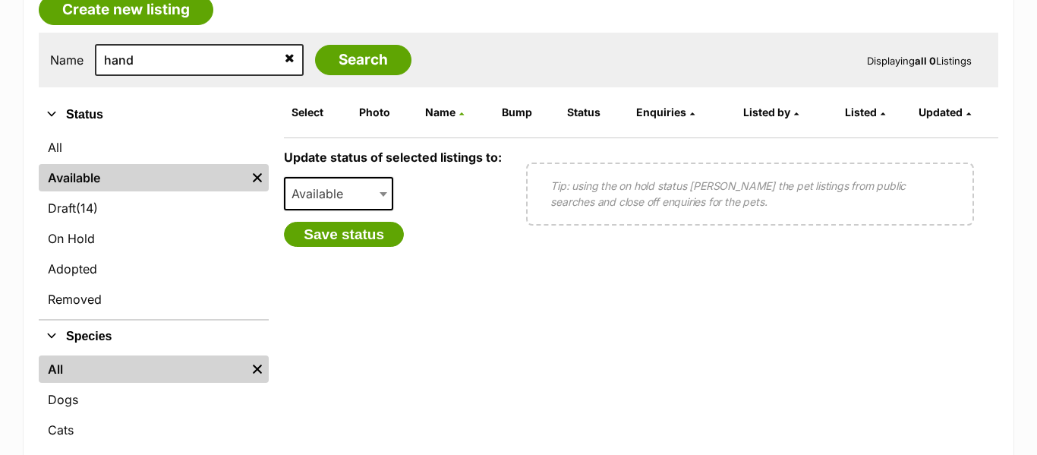
scroll to position [279, 0]
click at [210, 79] on div "Name hand Search Displaying all 0 Listings" at bounding box center [518, 60] width 959 height 55
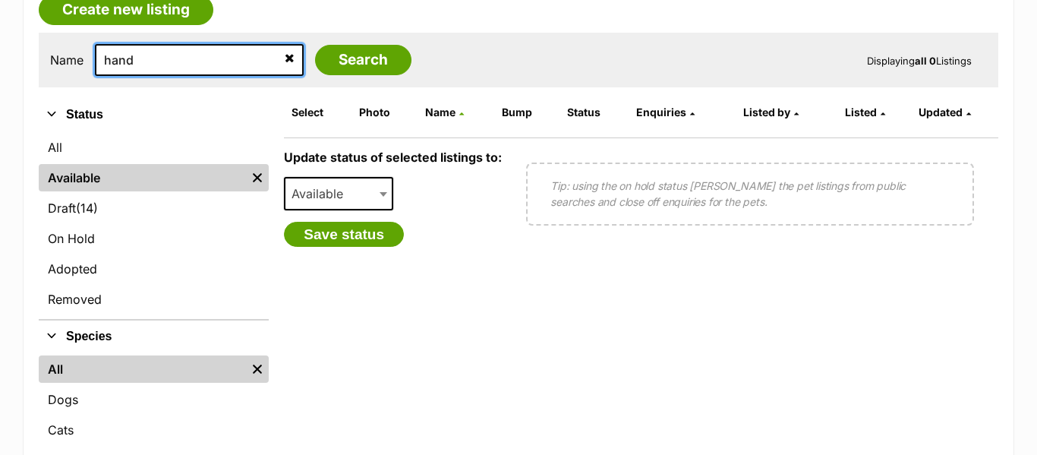
click at [209, 71] on input "hand" at bounding box center [199, 60] width 209 height 32
type input "bug"
click at [315, 45] on input "Search" at bounding box center [363, 60] width 96 height 30
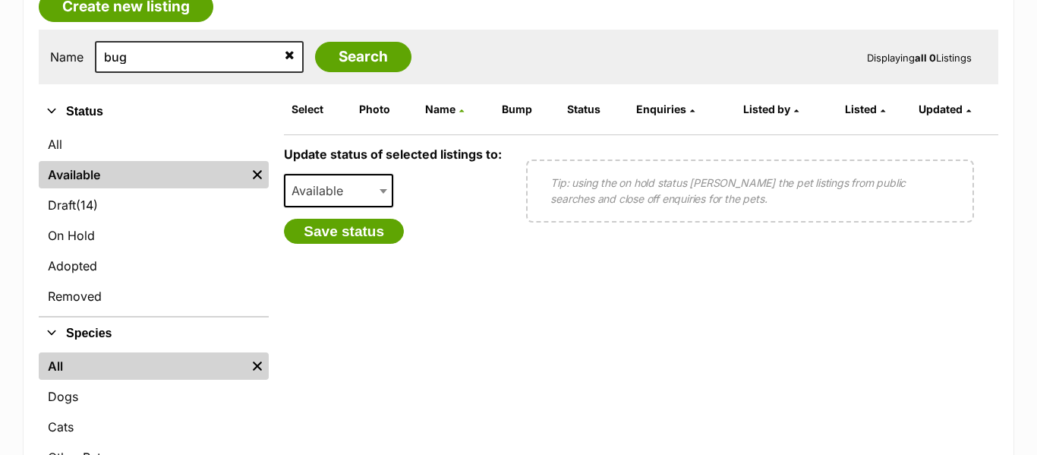
click at [285, 58] on icon at bounding box center [290, 55] width 10 height 12
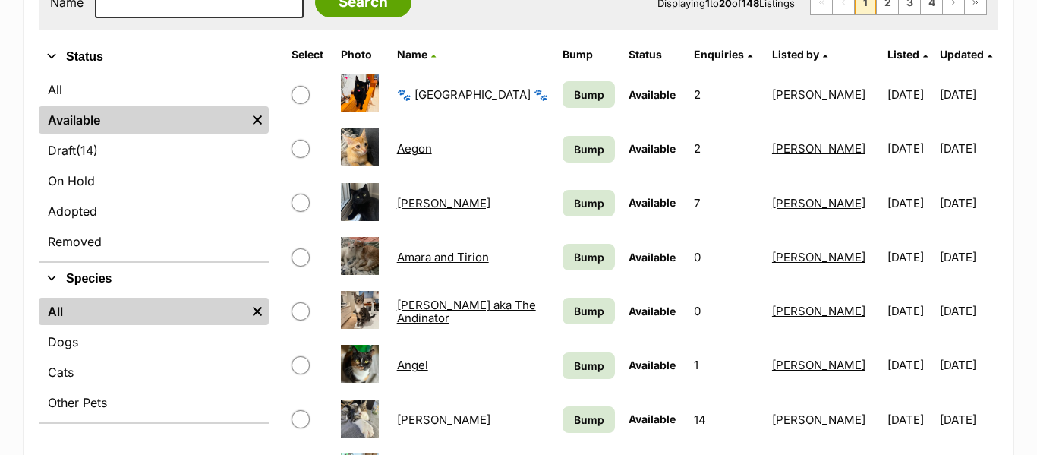
scroll to position [338, 0]
click at [923, 56] on icon at bounding box center [925, 55] width 5 height 8
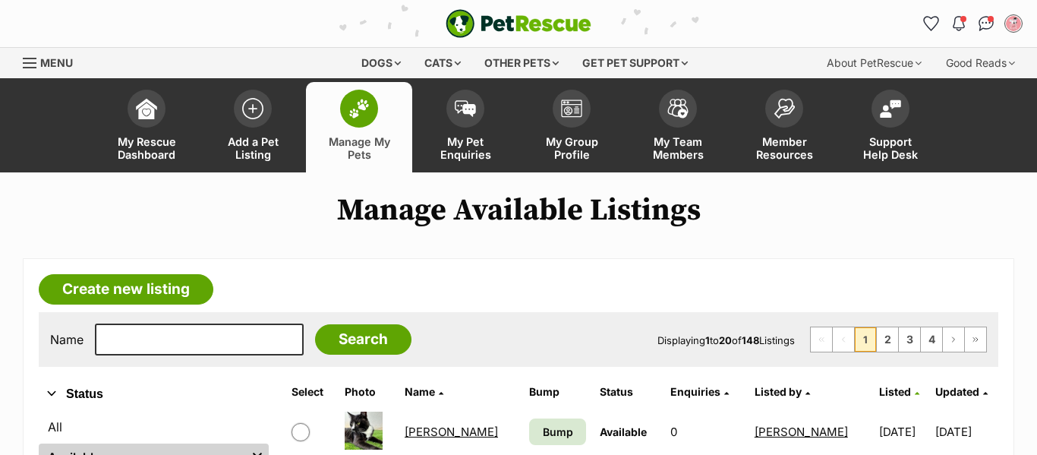
click at [915, 391] on icon at bounding box center [917, 393] width 5 height 8
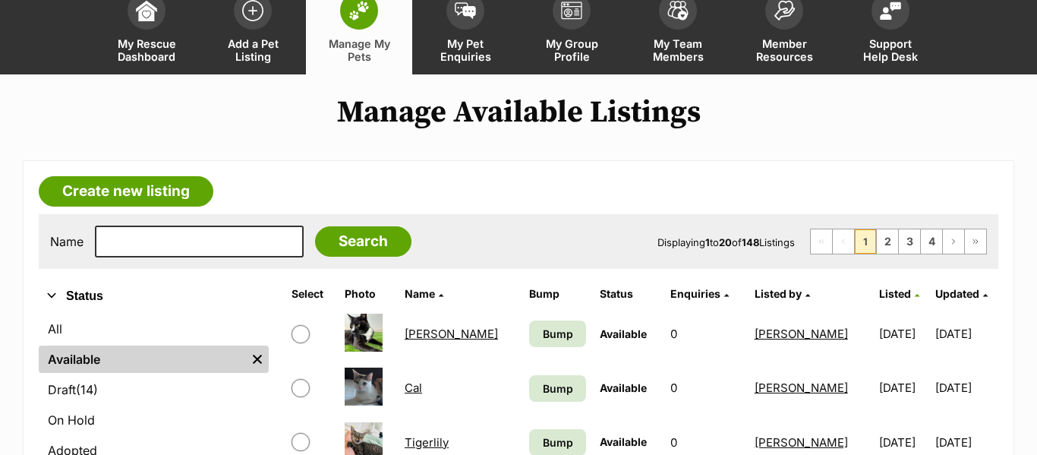
scroll to position [99, 0]
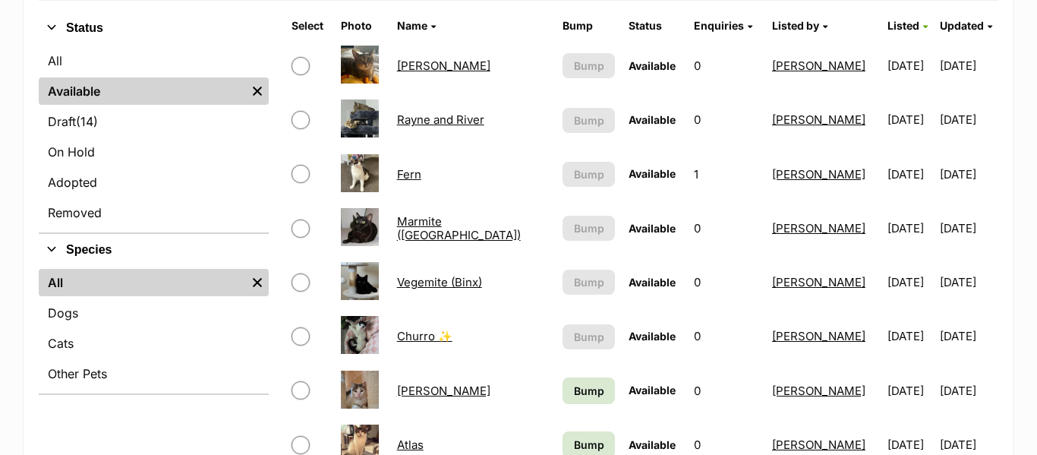
scroll to position [367, 0]
click at [424, 68] on link "[PERSON_NAME]" at bounding box center [443, 65] width 93 height 14
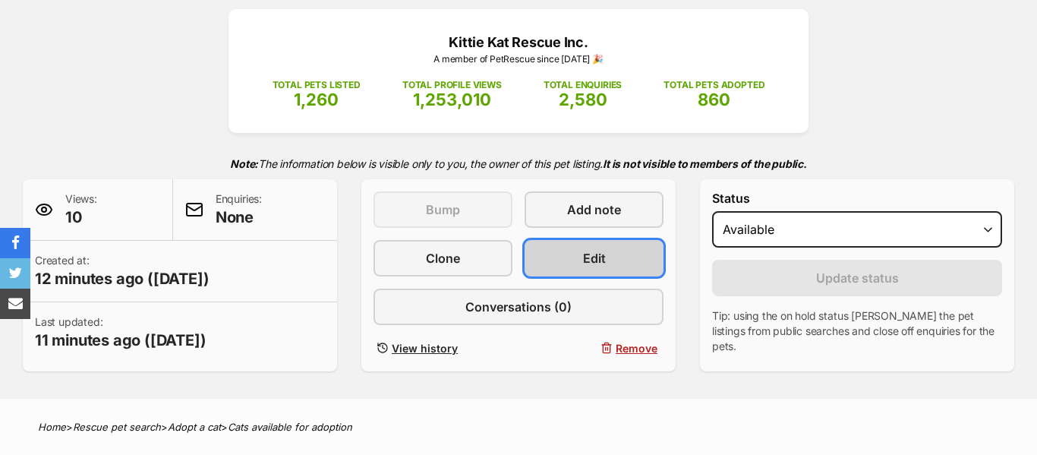
click at [534, 257] on link "Edit" at bounding box center [593, 258] width 139 height 36
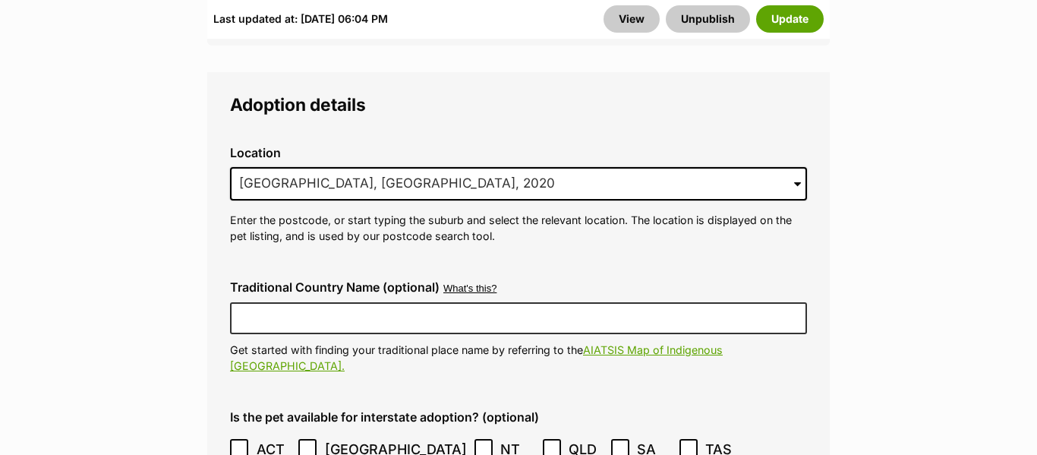
scroll to position [4356, 0]
click at [295, 168] on input "Mascot, NSW, 2020" at bounding box center [518, 184] width 577 height 33
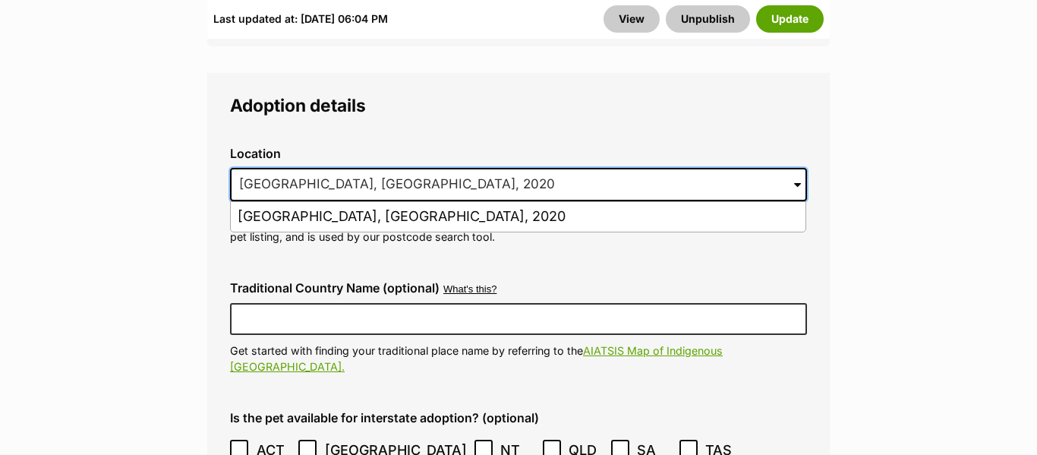
click at [295, 168] on input "Mascot, NSW, 2020" at bounding box center [518, 184] width 577 height 33
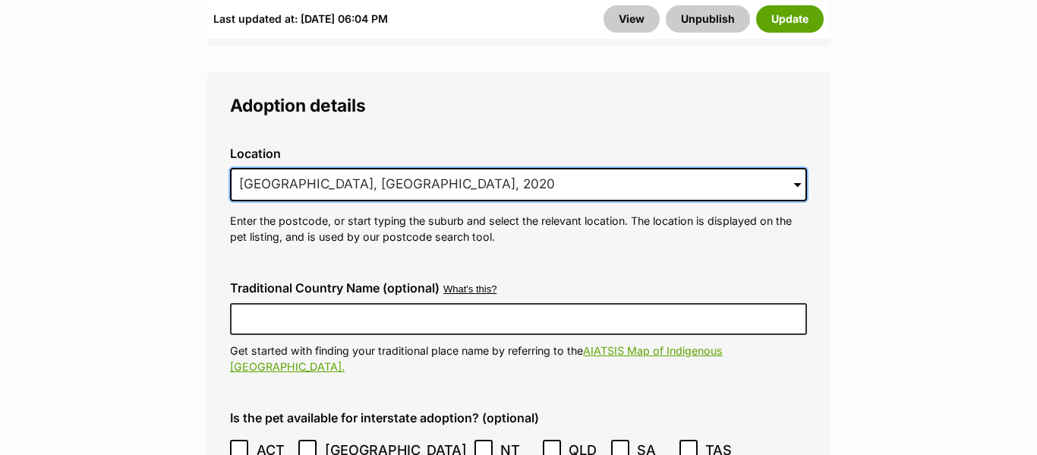
click at [295, 168] on input "Mascot, NSW, 2020" at bounding box center [518, 184] width 577 height 33
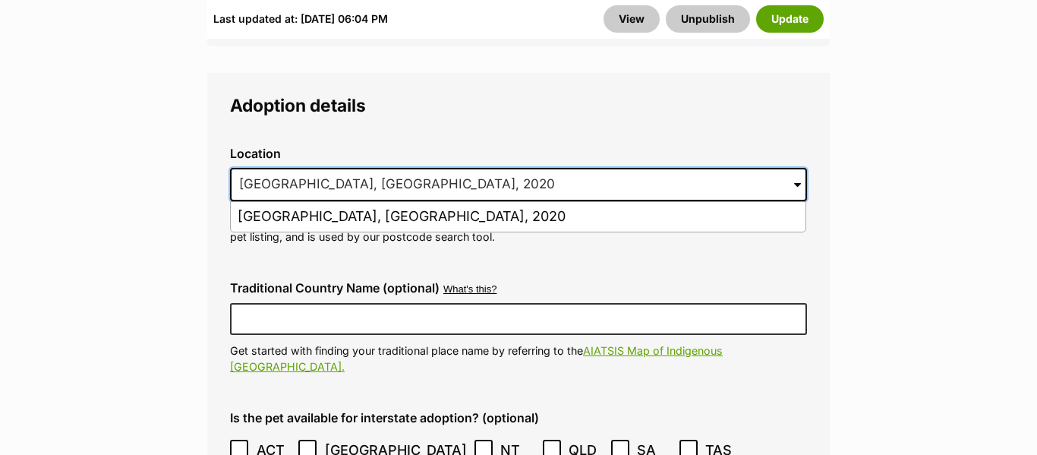
click at [295, 168] on input "Mascot, NSW, 2020" at bounding box center [518, 184] width 577 height 33
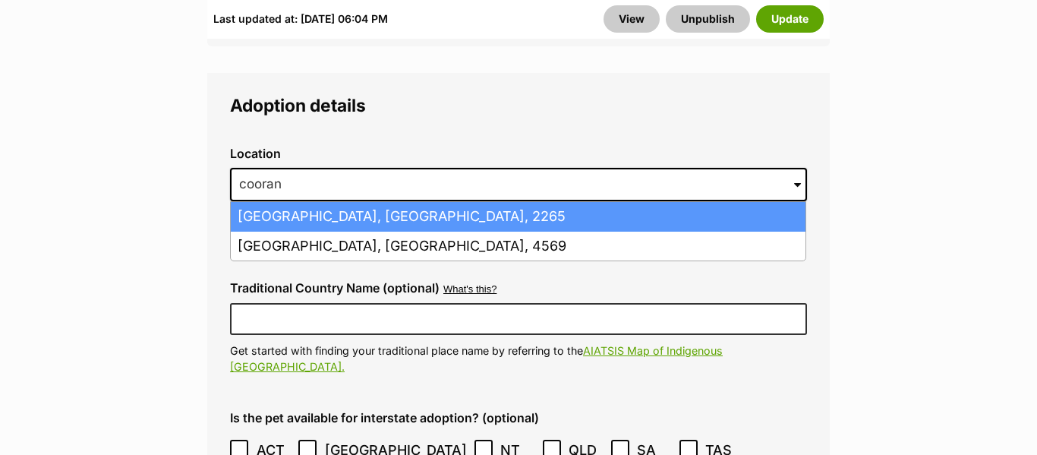
click at [417, 202] on li "Cooranbong, New South Wales, 2265" at bounding box center [518, 217] width 575 height 30
type input "Cooranbong, New South Wales, 2265"
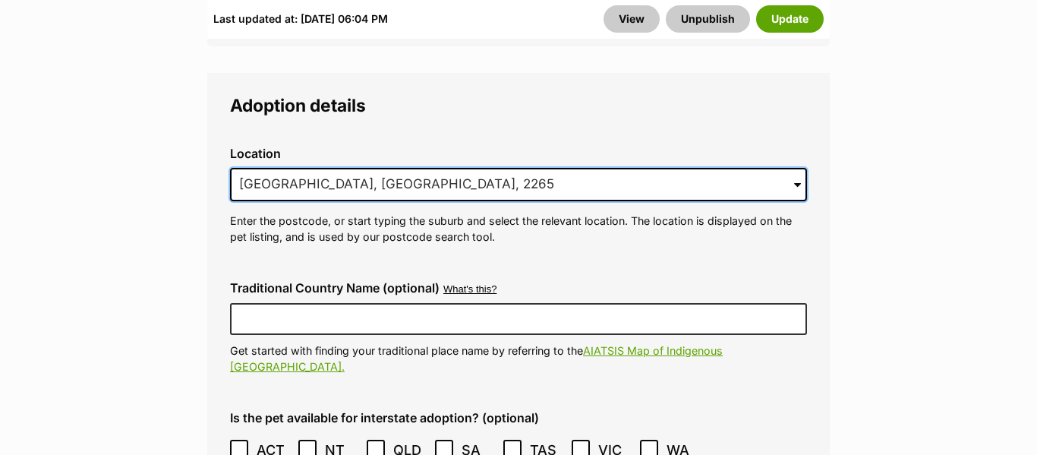
click at [414, 168] on input "Cooranbong, New South Wales, 2265" at bounding box center [518, 184] width 577 height 33
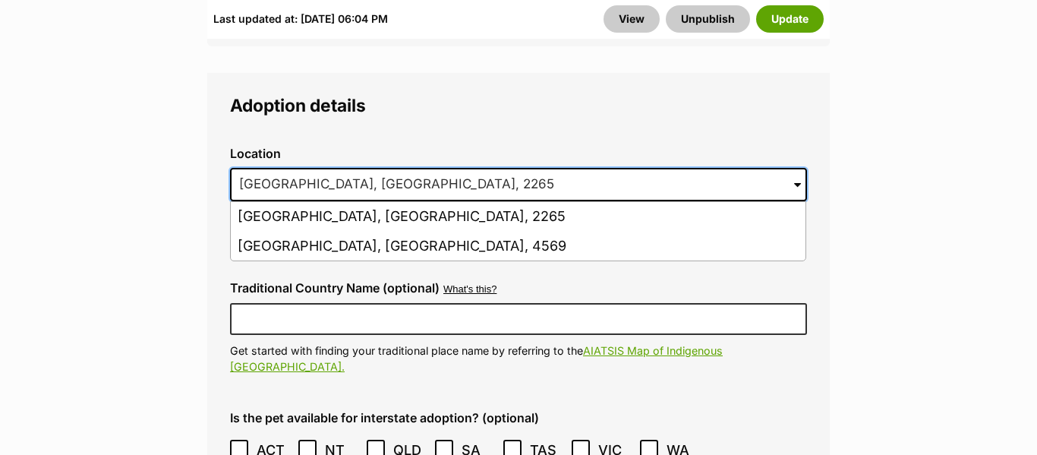
click at [414, 168] on input "Cooranbong, New South Wales, 2265" at bounding box center [518, 184] width 577 height 33
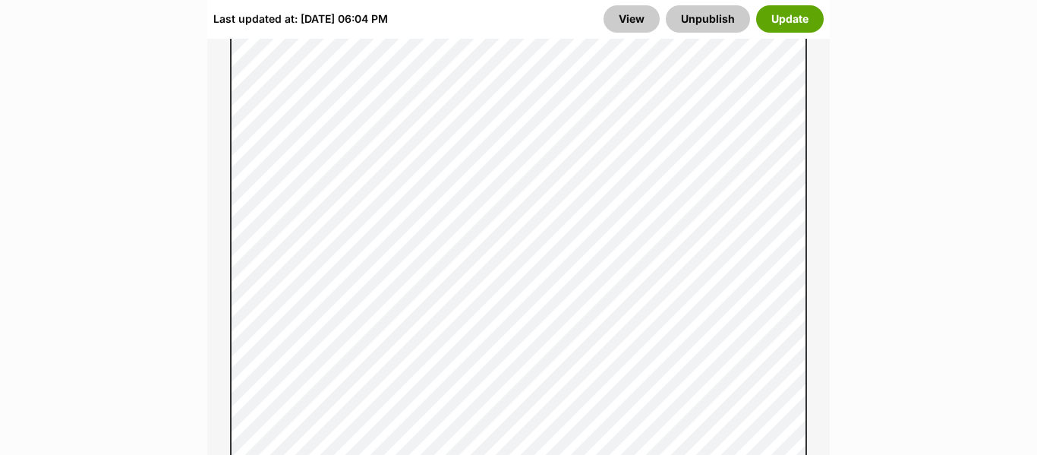
scroll to position [1311, 0]
click at [777, 14] on button "Update" at bounding box center [790, 18] width 68 height 27
